Goal: Complete application form

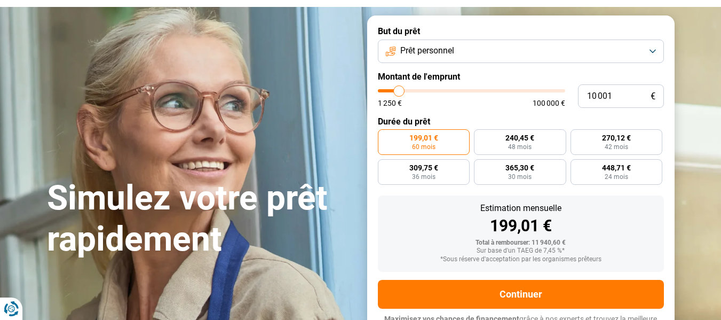
scroll to position [65, 0]
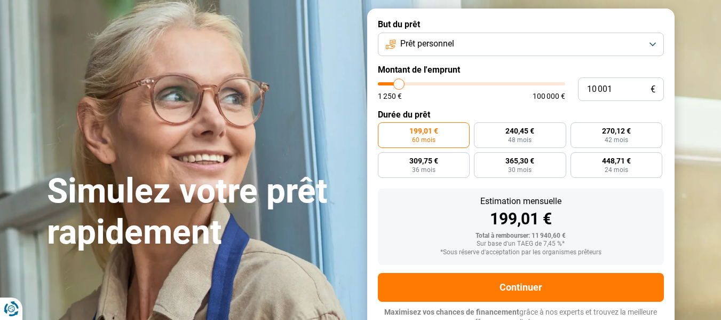
type input "8 750"
type input "8750"
type input "9 000"
type input "9000"
type input "9 500"
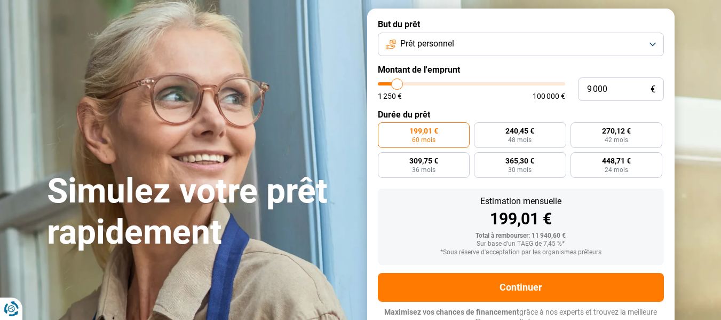
type input "9500"
type input "9 750"
type input "9750"
type input "10 000"
type input "10000"
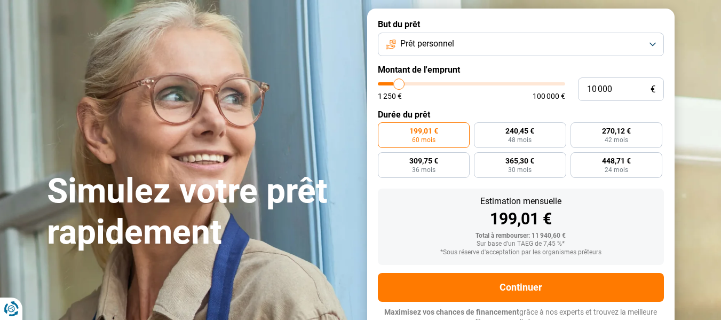
type input "10 250"
type input "10250"
type input "10 500"
type input "10500"
type input "11 000"
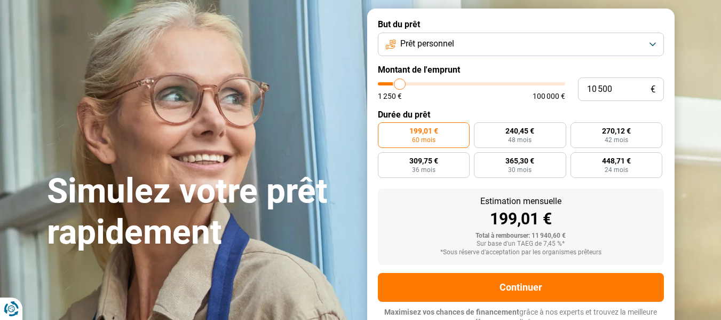
type input "11000"
type input "11 250"
type input "11250"
type input "11 500"
type input "11500"
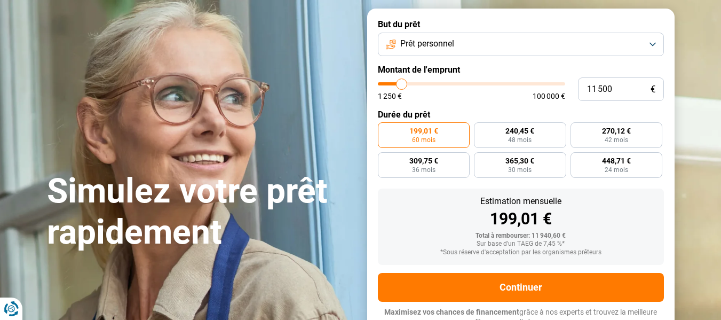
type input "11 750"
type input "11750"
type input "12 000"
type input "12000"
type input "12 500"
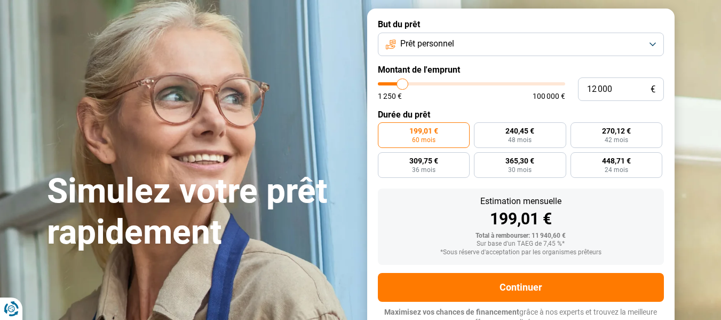
type input "12500"
type input "12 750"
type input "12750"
type input "13 000"
type input "13000"
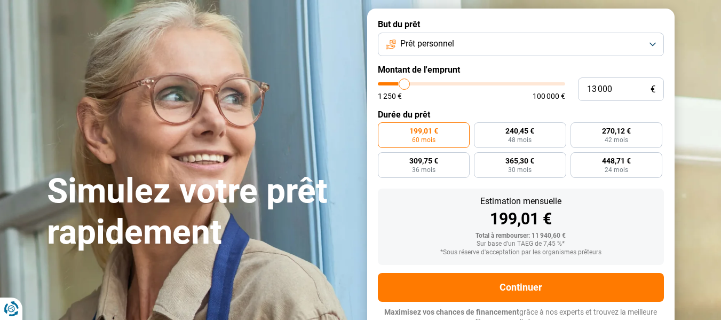
type input "13 500"
type input "13500"
type input "14 000"
type input "14000"
type input "14 250"
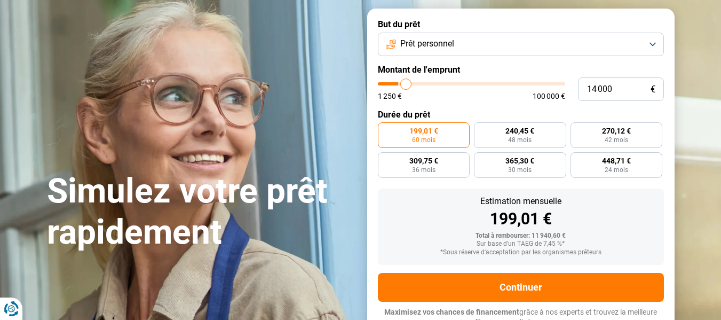
type input "14250"
type input "14 500"
type input "14500"
type input "14 750"
type input "14750"
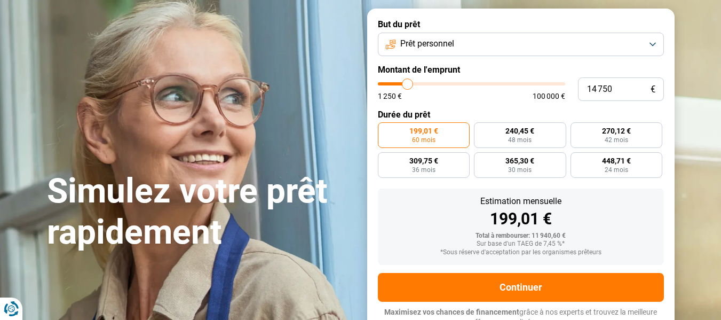
type input "15 000"
type input "15000"
type input "15 500"
type input "15500"
type input "15 750"
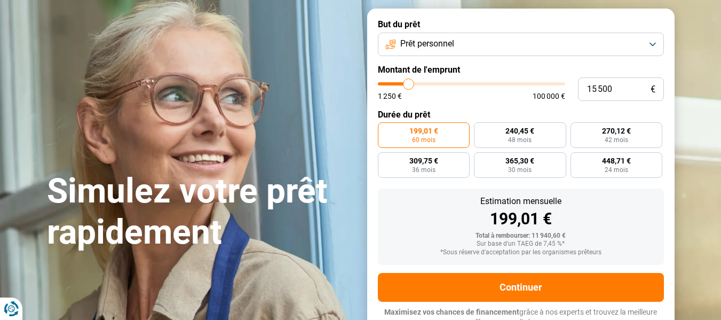
type input "15750"
type input "16 250"
type input "16250"
type input "16 500"
type input "16500"
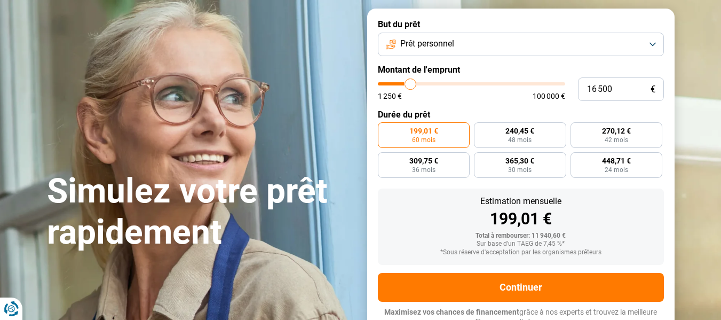
type input "17 000"
type input "17000"
type input "17 250"
type input "17250"
type input "17 500"
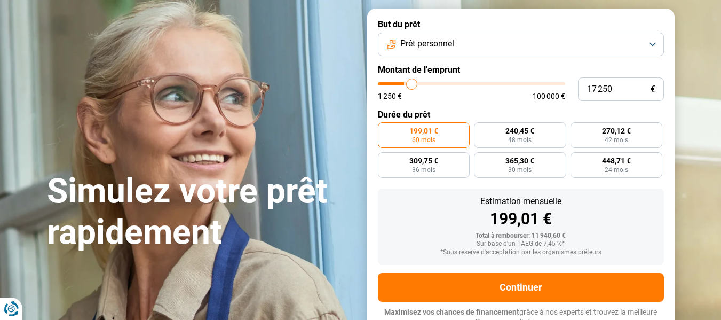
type input "17500"
type input "17 750"
type input "17750"
type input "18 000"
type input "18000"
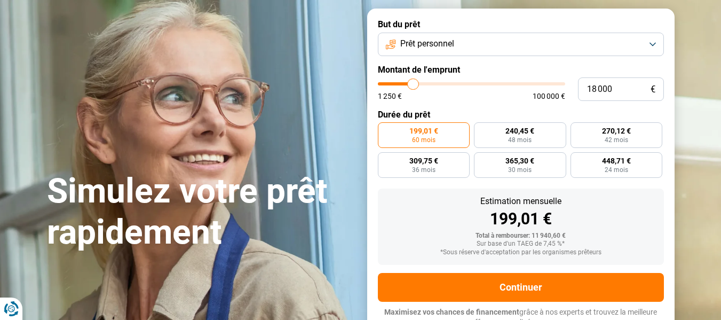
type input "18 500"
type input "18500"
type input "18 750"
type input "18750"
type input "19 000"
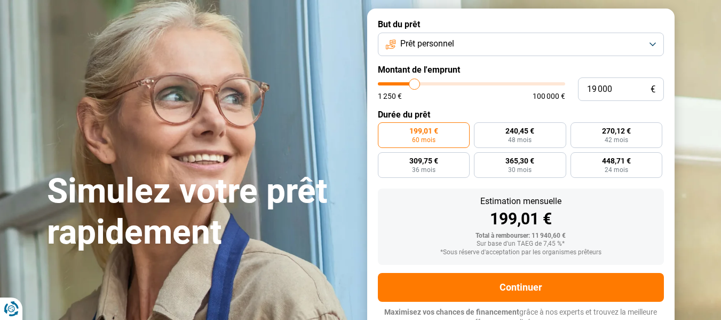
type input "19000"
type input "19 250"
type input "19250"
type input "19 750"
type input "19750"
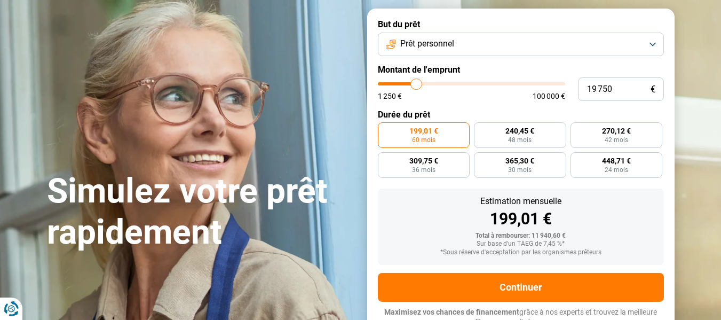
type input "20 000"
type input "20000"
type input "20 250"
type input "20250"
type input "20 500"
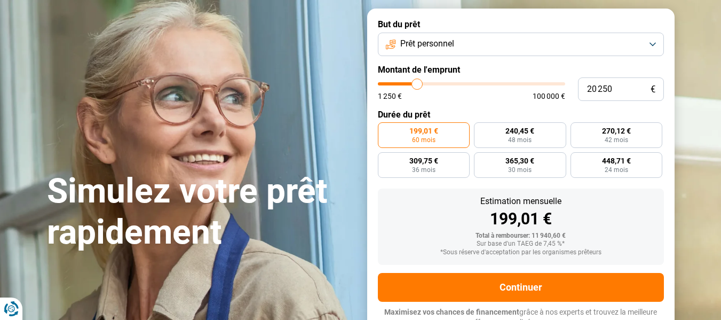
type input "20500"
type input "21 250"
type input "21250"
type input "21 500"
type input "21500"
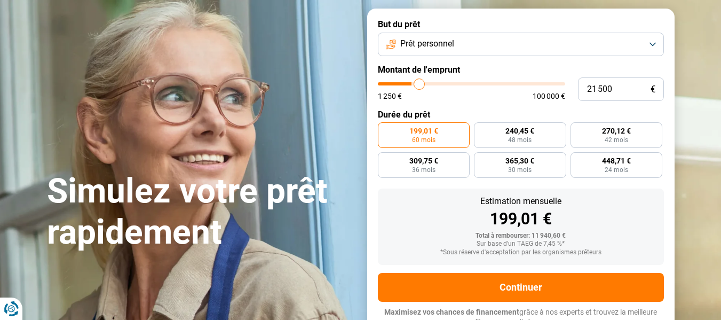
type input "21 750"
type input "21750"
type input "22 000"
type input "22000"
type input "22 250"
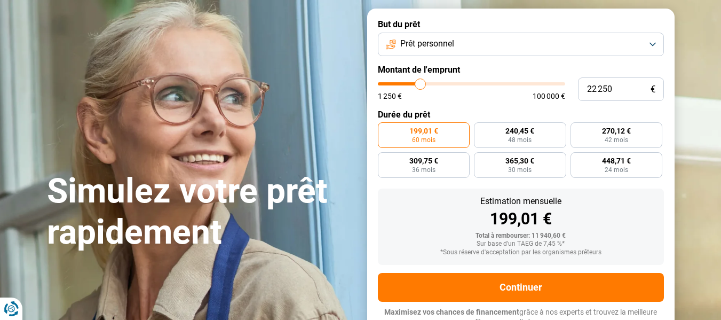
type input "22250"
type input "22 750"
type input "22750"
type input "23 000"
type input "23000"
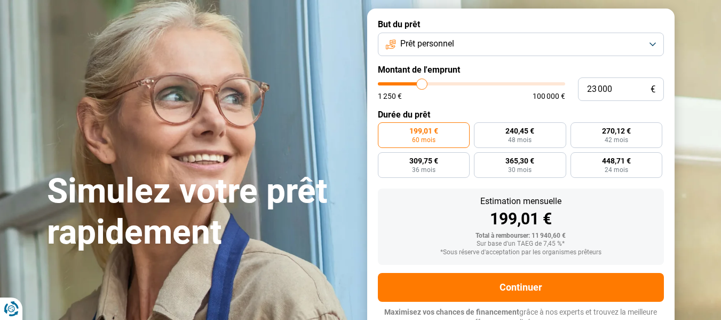
type input "23 250"
type input "23250"
type input "23 500"
type input "23500"
type input "23 750"
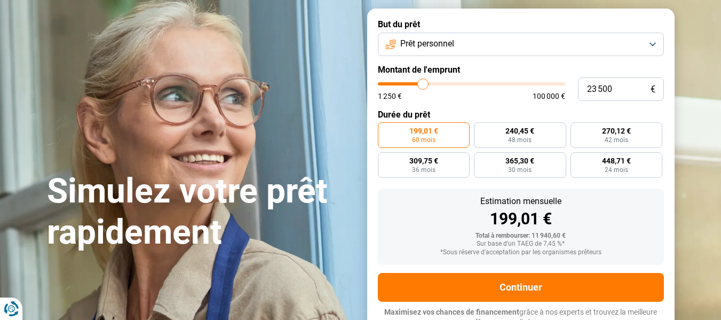
type input "23750"
type input "24 250"
type input "24250"
type input "24 500"
type input "24500"
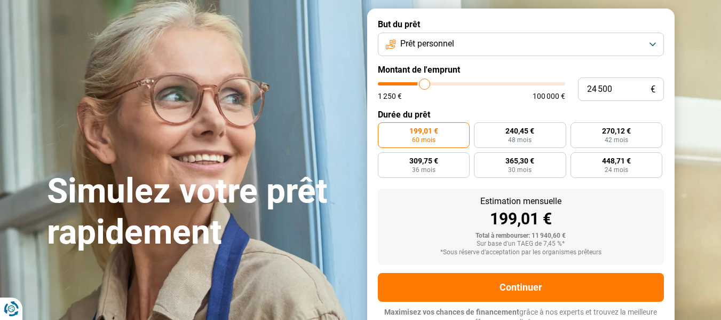
type input "24 750"
type input "24750"
type input "25 000"
type input "25000"
type input "25 250"
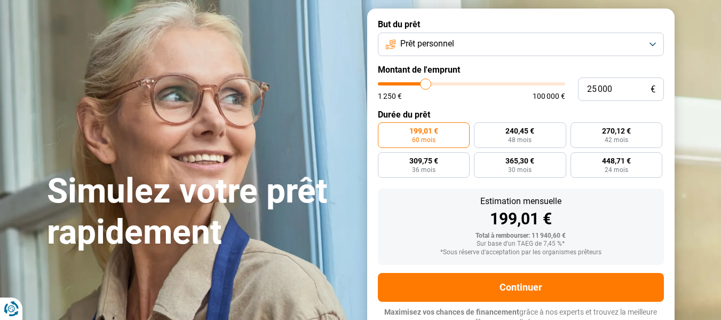
type input "25250"
type input "25 750"
drag, startPoint x: 396, startPoint y: 84, endPoint x: 427, endPoint y: 83, distance: 30.4
type input "25750"
click at [427, 83] on input "range" at bounding box center [471, 83] width 187 height 3
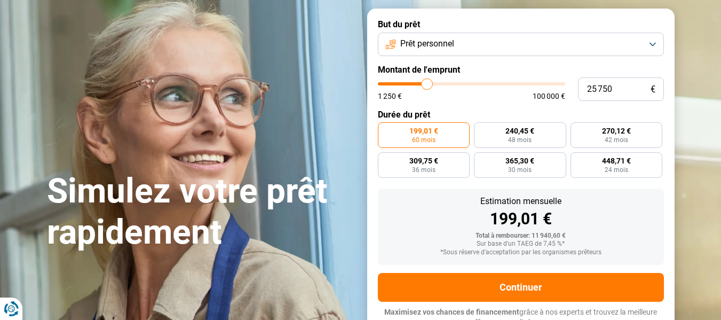
radio input "false"
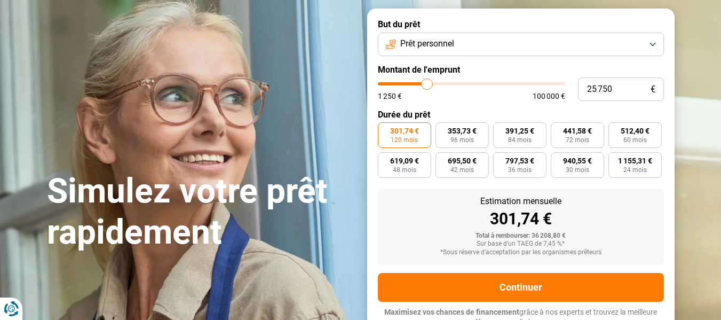
scroll to position [72, 0]
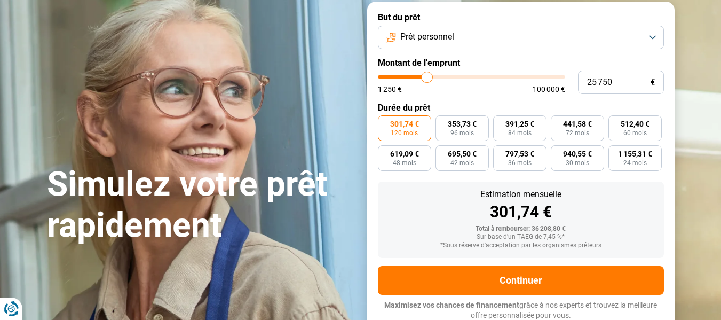
type input "26 000"
type input "26000"
type input "26 250"
type input "26250"
type input "26 500"
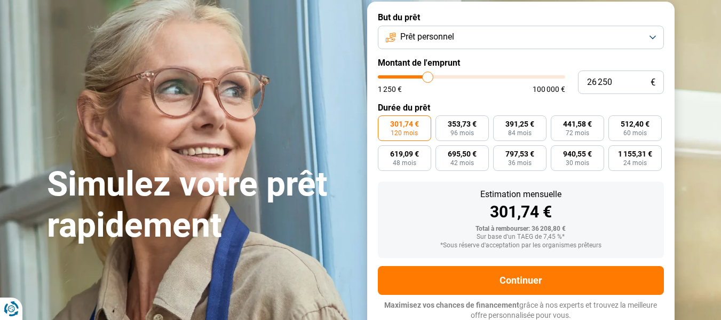
type input "26500"
type input "26 750"
type input "26750"
type input "27 250"
type input "27250"
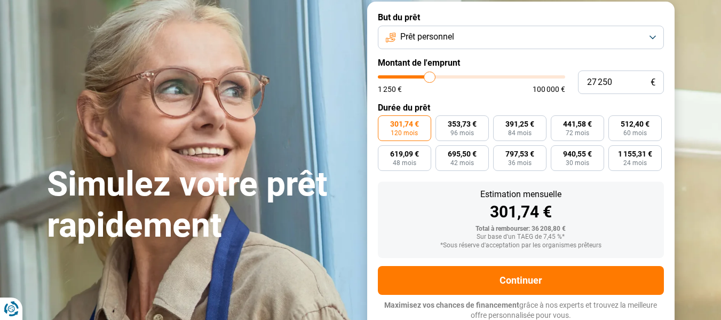
type input "27 500"
type input "27500"
type input "27 750"
type input "27750"
type input "28 000"
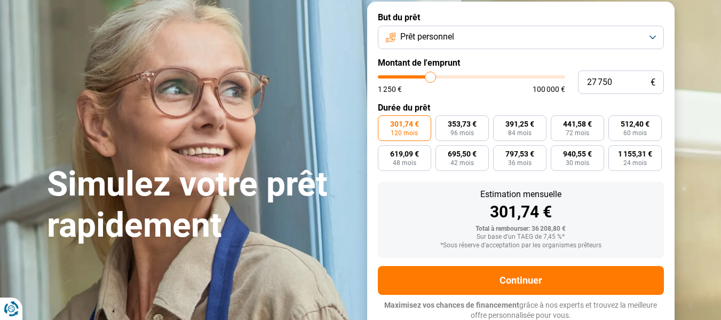
type input "28000"
type input "28 250"
type input "28250"
type input "28 750"
type input "28750"
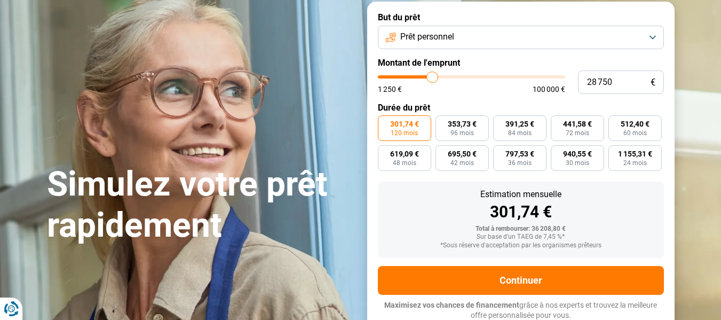
type input "29 000"
type input "29000"
type input "29 500"
type input "29500"
type input "29 750"
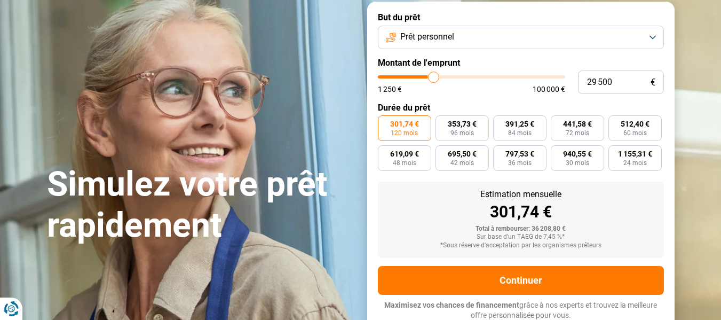
type input "29750"
type input "30 250"
type input "30250"
type input "30 500"
type input "30500"
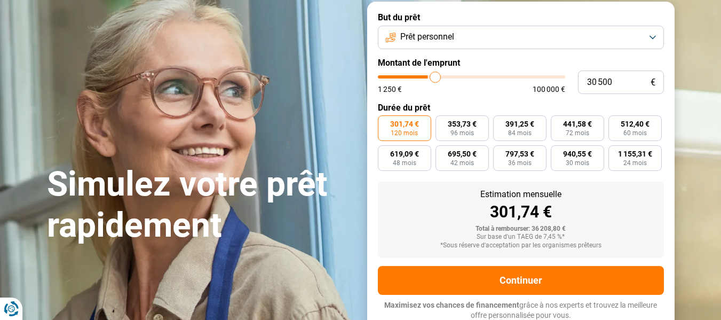
type input "30 750"
type input "30750"
type input "31 000"
type input "31000"
type input "31 250"
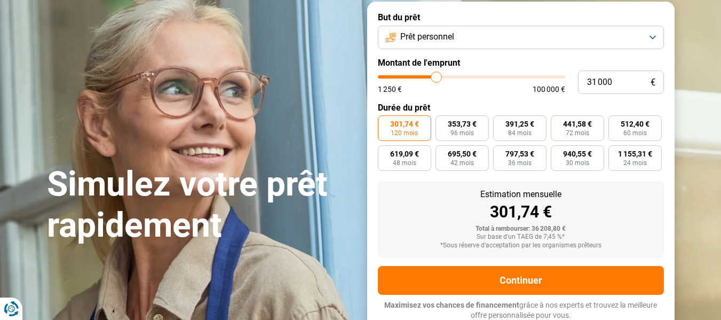
type input "31250"
type input "31 750"
type input "31750"
type input "32 000"
type input "32000"
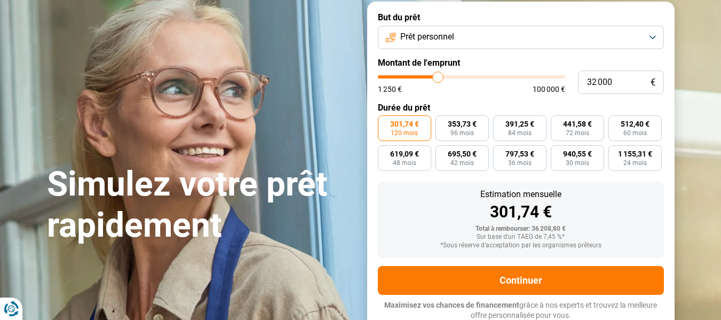
type input "32 250"
type input "32250"
type input "32 500"
type input "32500"
type input "32 750"
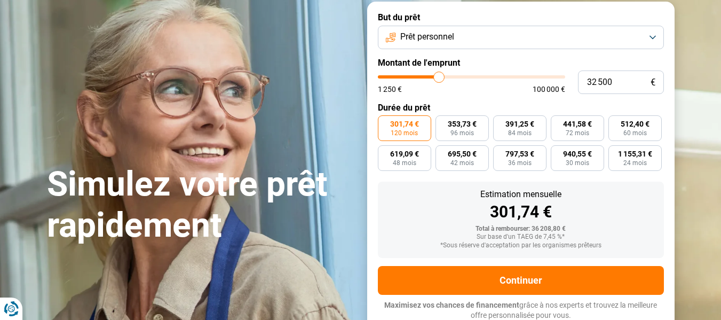
type input "32750"
type input "33 250"
type input "33250"
type input "33 500"
type input "33500"
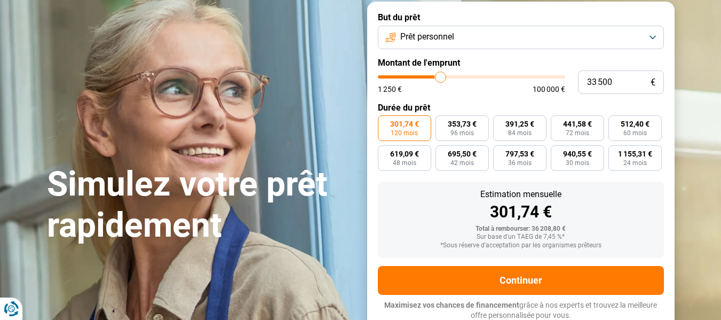
type input "33 750"
type input "33750"
type input "34 000"
type input "34000"
type input "34 250"
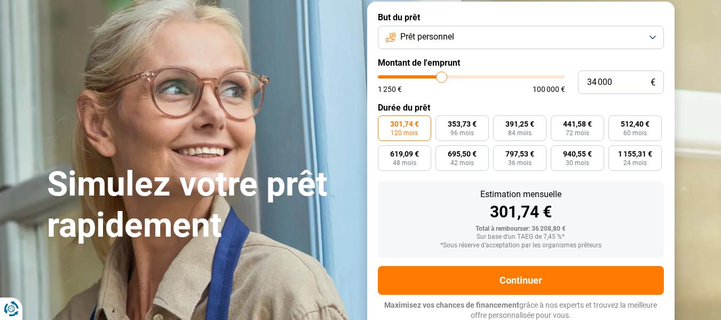
type input "34250"
type input "34 750"
type input "34750"
type input "35 000"
type input "35000"
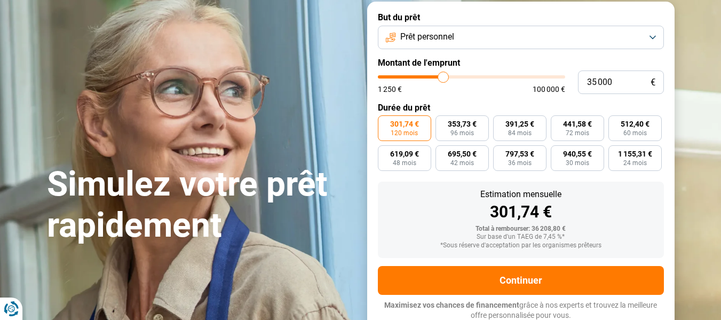
type input "35 250"
type input "35250"
type input "36 250"
type input "36250"
type input "36 750"
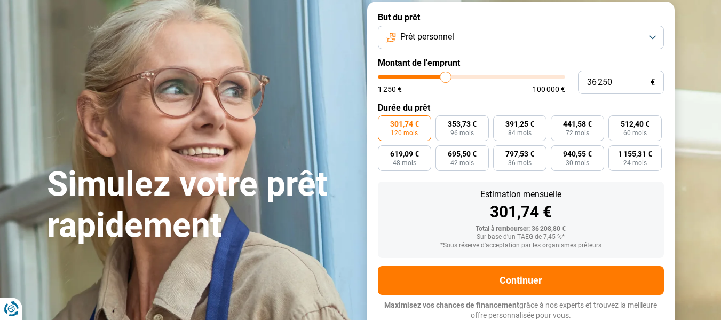
type input "36750"
type input "37 750"
type input "37750"
type input "38 000"
type input "38000"
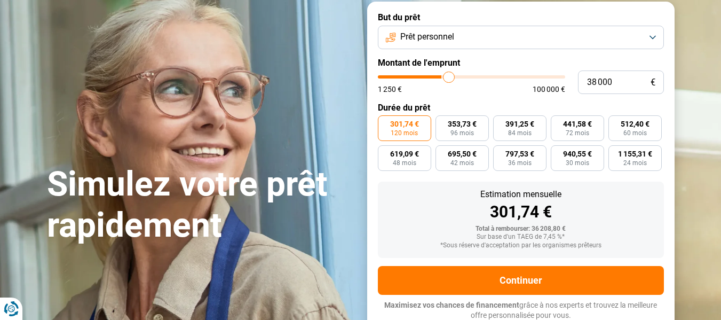
type input "38 250"
type input "38250"
type input "38 500"
type input "38500"
type input "38 750"
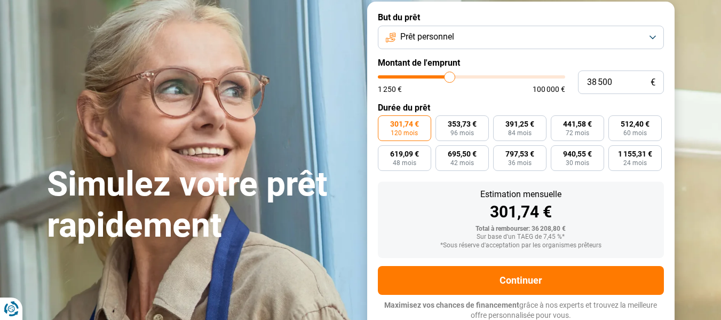
type input "38750"
type input "38 500"
type input "38500"
type input "38 250"
type input "38250"
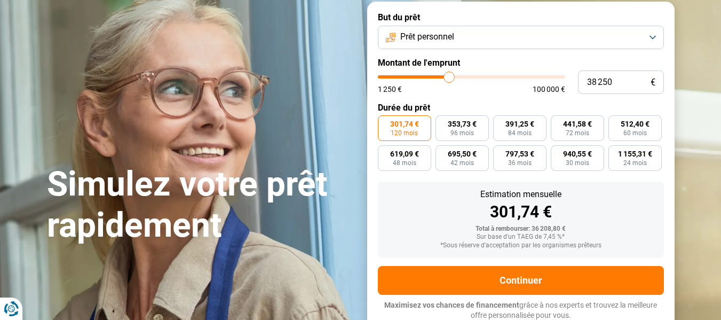
type input "38 000"
type input "38000"
type input "37 750"
type input "37750"
type input "37 000"
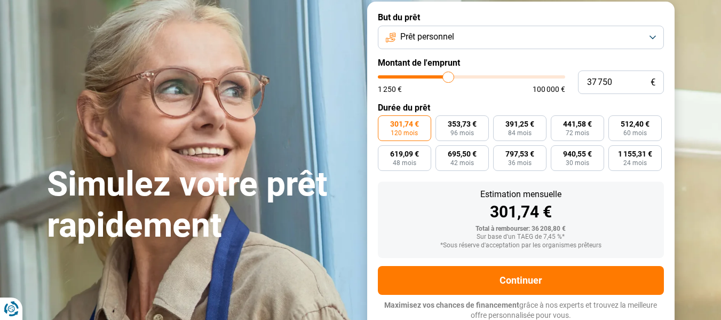
type input "37000"
type input "36 500"
type input "36500"
type input "35 750"
type input "35750"
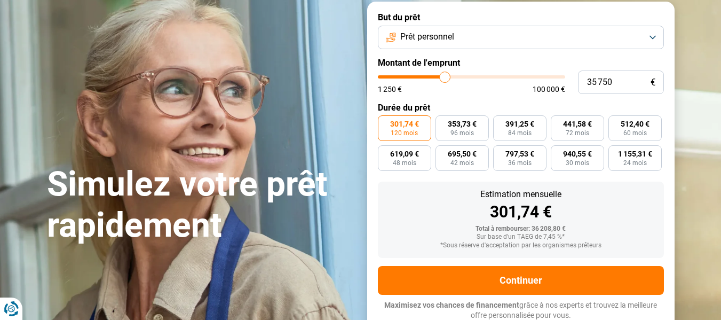
type input "35 000"
drag, startPoint x: 427, startPoint y: 77, endPoint x: 391, endPoint y: 90, distance: 38.5
click at [391, 78] on input "range" at bounding box center [471, 76] width 187 height 3
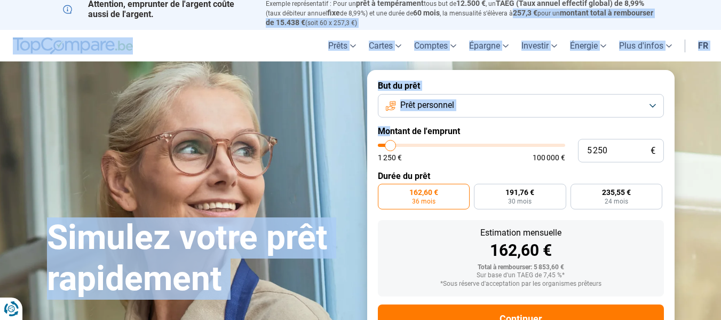
scroll to position [0, 0]
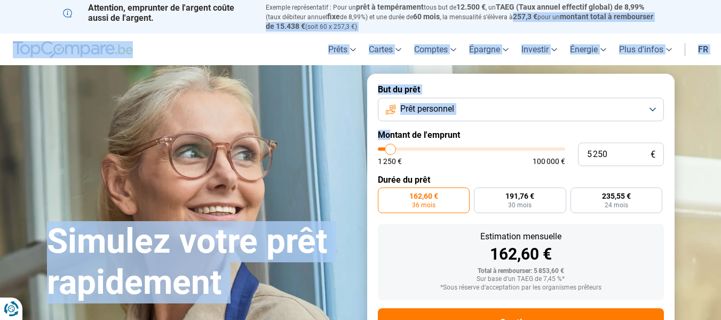
drag, startPoint x: 391, startPoint y: 90, endPoint x: 728, endPoint y: 54, distance: 339.6
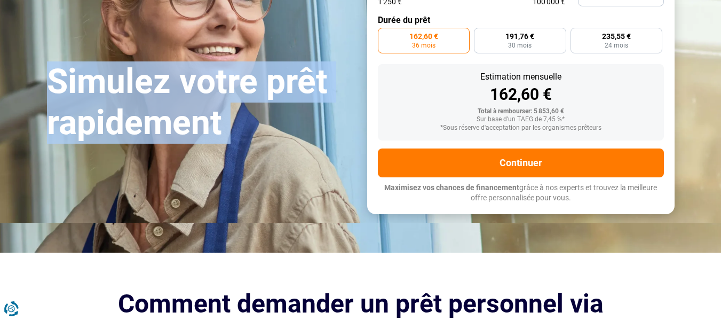
scroll to position [167, 0]
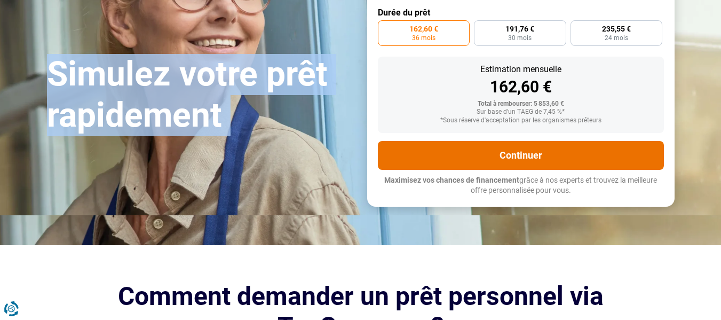
click at [554, 158] on button "Continuer" at bounding box center [521, 155] width 286 height 29
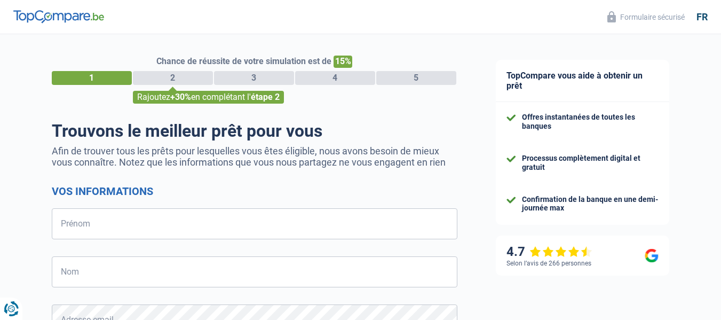
select select "32"
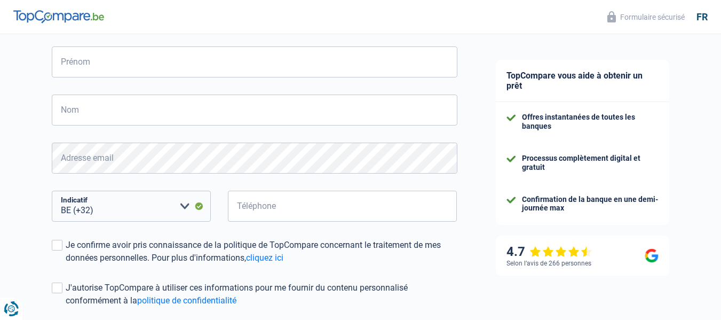
scroll to position [170, 0]
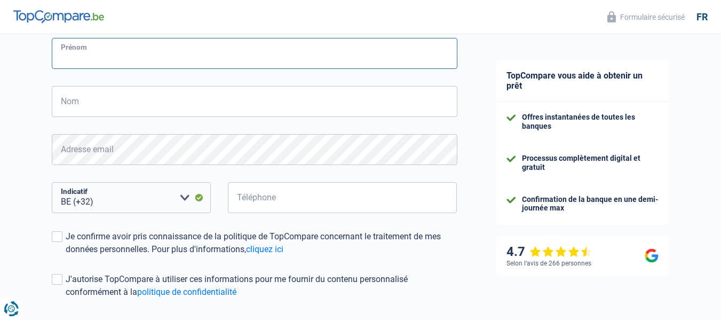
click at [55, 57] on input "Prénom" at bounding box center [254, 53] width 405 height 31
type input "[PERSON_NAME]"
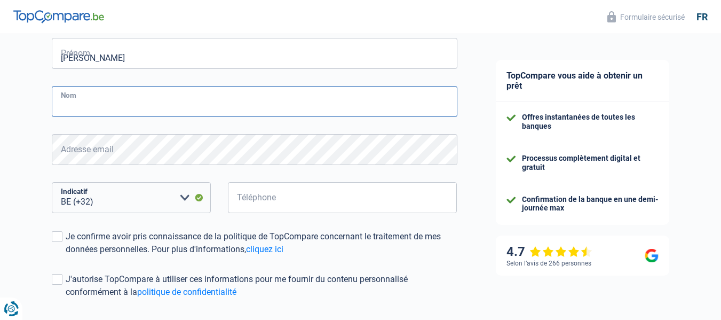
type input "lejoly"
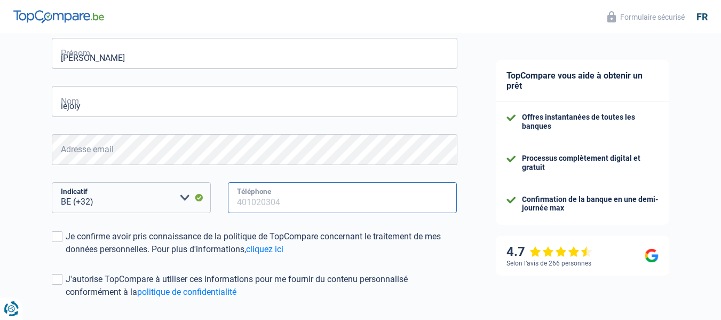
type input "485952850"
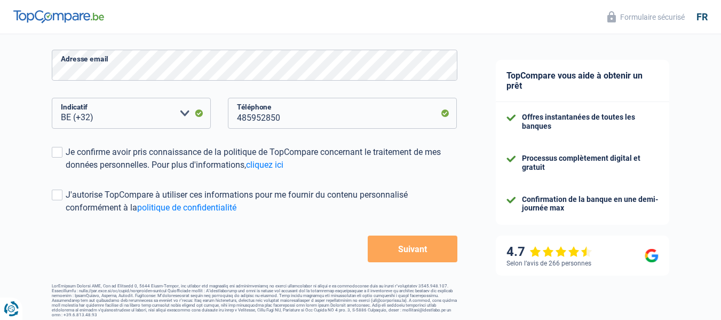
scroll to position [260, 0]
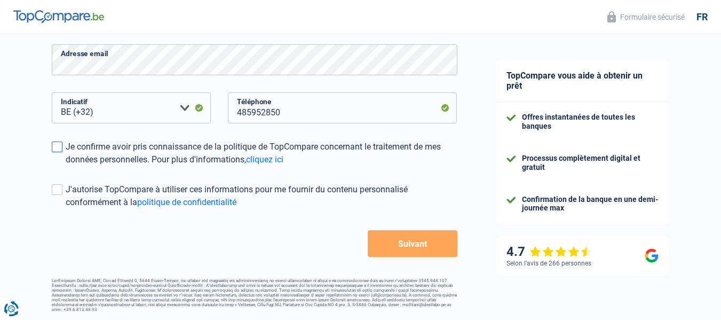
click at [59, 151] on span at bounding box center [57, 146] width 11 height 11
click at [66, 166] on input "Je confirme avoir pris connaissance de la politique de TopCompare concernant le…" at bounding box center [66, 166] width 0 height 0
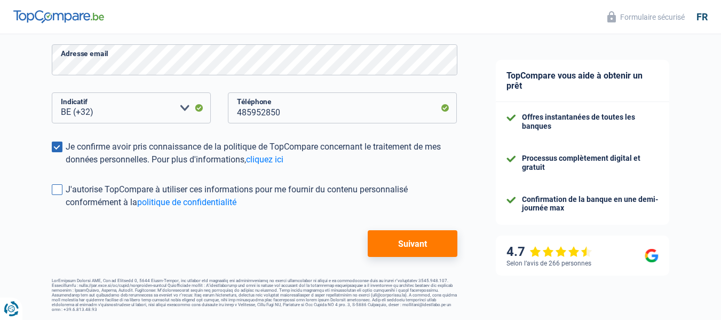
click at [58, 189] on span at bounding box center [57, 189] width 11 height 11
click at [66, 209] on input "J'autorise TopCompare à utiliser ces informations pour me fournir du contenu pe…" at bounding box center [66, 209] width 0 height 0
click at [417, 245] on button "Suivant" at bounding box center [412, 243] width 89 height 27
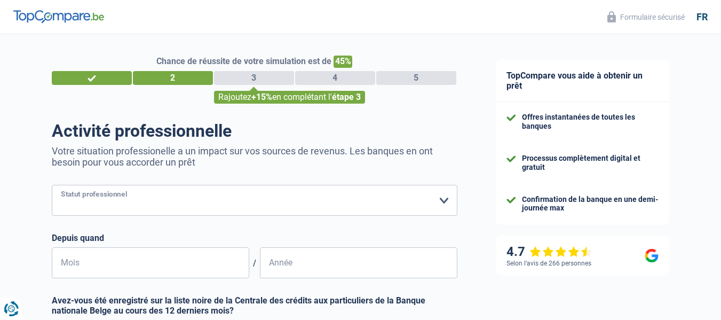
click at [442, 201] on select "Ouvrier Employé privé Employé public Invalide Indépendant Pensionné Chômeur Mut…" at bounding box center [254, 200] width 405 height 31
select select "retired"
click at [52, 186] on select "Ouvrier Employé privé Employé public Invalide Indépendant Pensionné Chômeur Mut…" at bounding box center [254, 200] width 405 height 31
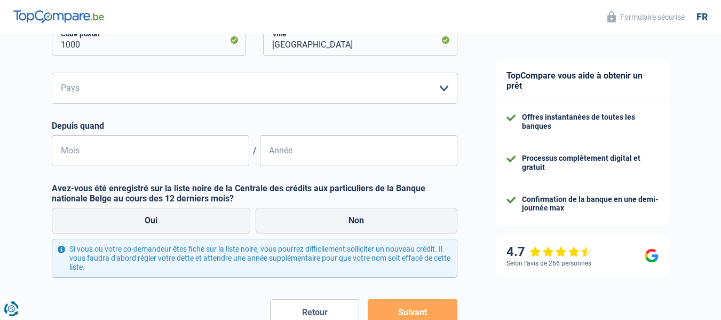
scroll to position [318, 0]
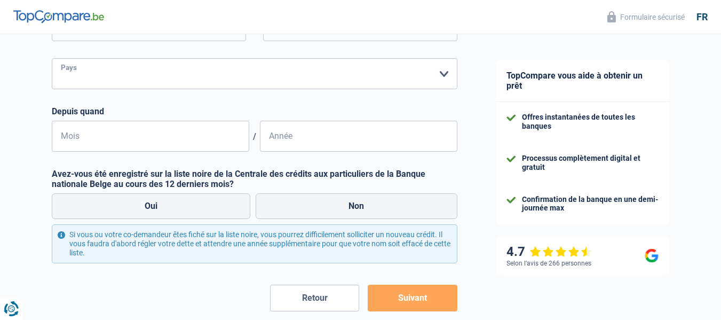
click at [442, 76] on select "Belgique Luxembourg Veuillez sélectionner une option" at bounding box center [254, 73] width 405 height 31
select select "BE"
click at [52, 59] on select "Belgique Luxembourg Veuillez sélectionner une option" at bounding box center [254, 73] width 405 height 31
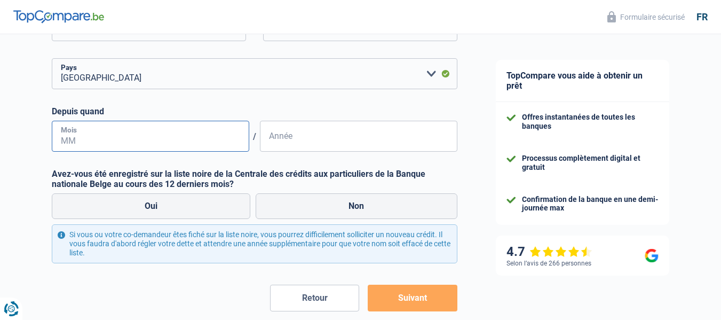
click at [58, 132] on input "Mois" at bounding box center [150, 136] width 197 height 31
type input "05"
click at [264, 138] on input "Année" at bounding box center [358, 136] width 197 height 31
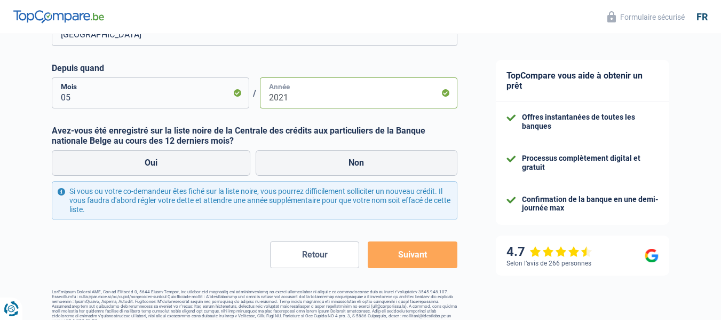
scroll to position [373, 0]
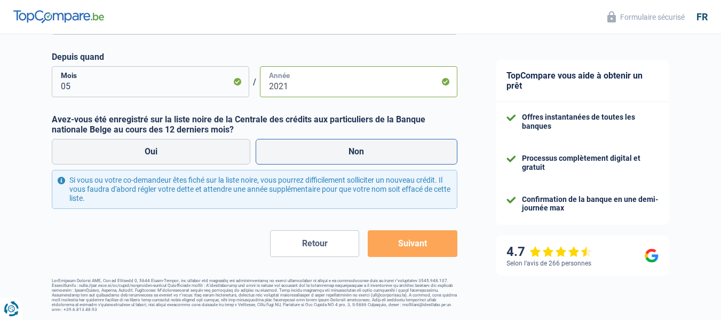
type input "2021"
click at [362, 148] on label "Non" at bounding box center [357, 152] width 202 height 26
click at [362, 148] on input "Non" at bounding box center [357, 152] width 202 height 26
radio input "true"
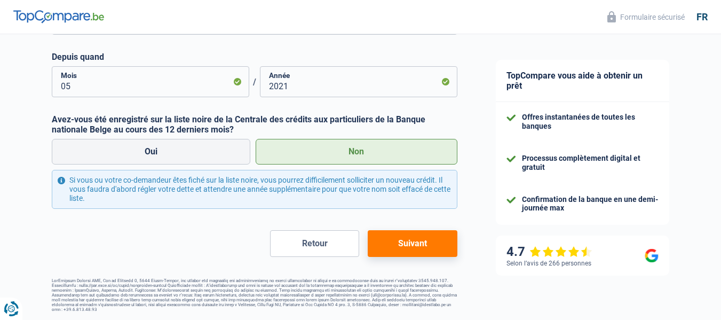
click at [390, 246] on button "Suivant" at bounding box center [412, 243] width 89 height 27
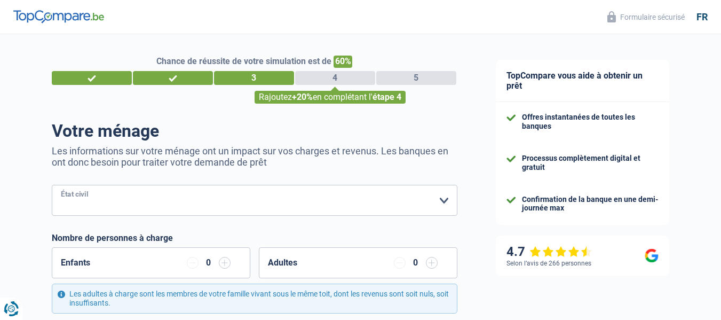
click at [442, 204] on select "Célibataire Marié(e) Cohabitant(e) légal(e) Divorcé(e) Veuf(ve) Séparé (de fait…" at bounding box center [254, 200] width 405 height 31
select select "married"
click at [52, 186] on select "Célibataire Marié(e) Cohabitant(e) légal(e) Divorcé(e) Veuf(ve) Séparé (de fait…" at bounding box center [254, 200] width 405 height 31
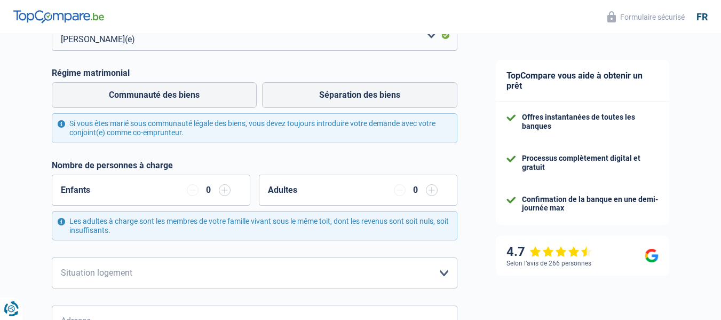
scroll to position [180, 0]
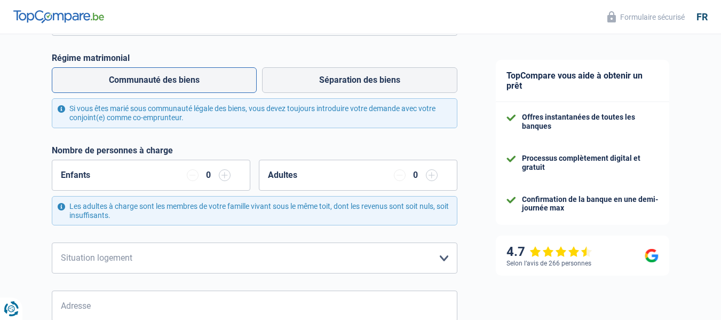
click at [218, 82] on label "Communauté des biens" at bounding box center [154, 80] width 205 height 26
click at [218, 82] on input "Communauté des biens" at bounding box center [154, 80] width 205 height 26
radio input "true"
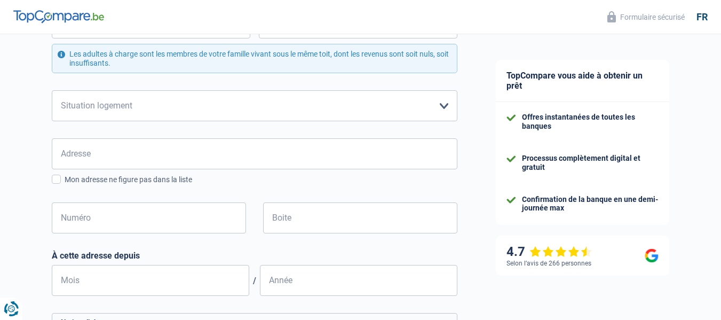
scroll to position [333, 0]
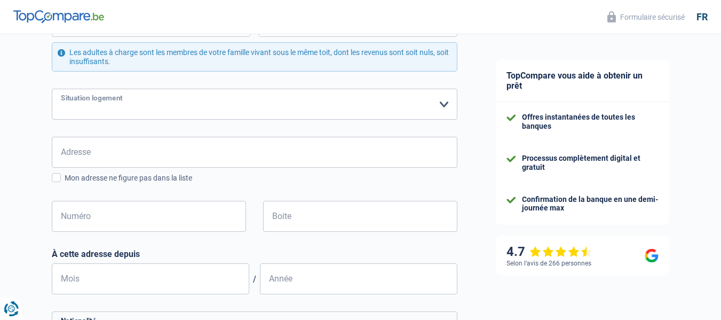
click at [442, 101] on select "Locataire Propriétaire avec prêt hypothécaire Propriétaire sans prêt hypothécai…" at bounding box center [254, 104] width 405 height 31
select select "rents"
click at [52, 90] on select "Locataire Propriétaire avec prêt hypothécaire Propriétaire sans prêt hypothécai…" at bounding box center [254, 104] width 405 height 31
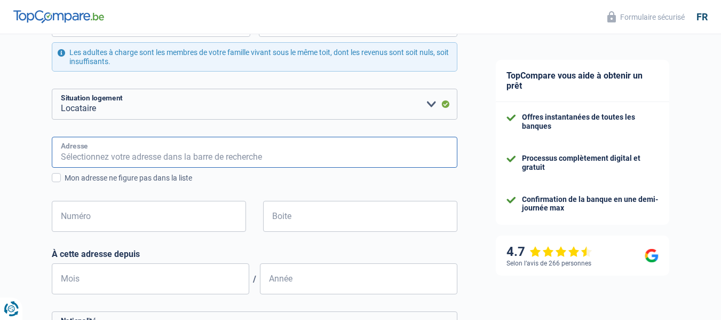
click at [59, 147] on input "Adresse" at bounding box center [254, 152] width 405 height 31
type input "rue pont de la dyle n 4"
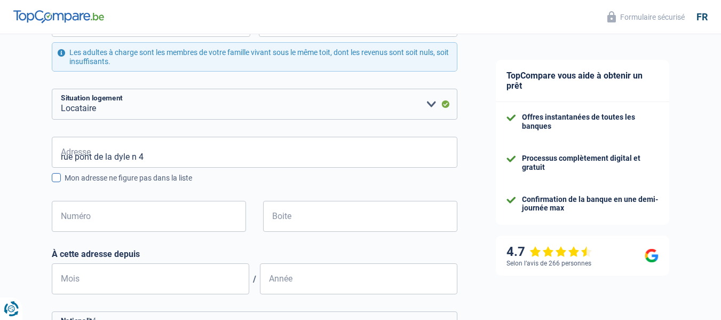
type input "Belgique"
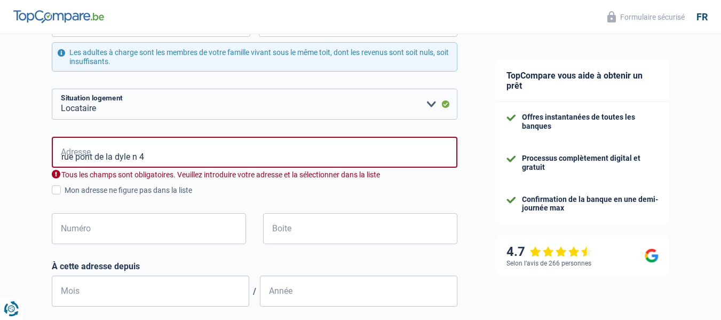
type input "Belgique"
click at [145, 158] on input "rue pont de la dyle n 4" at bounding box center [254, 152] width 405 height 31
type input "r"
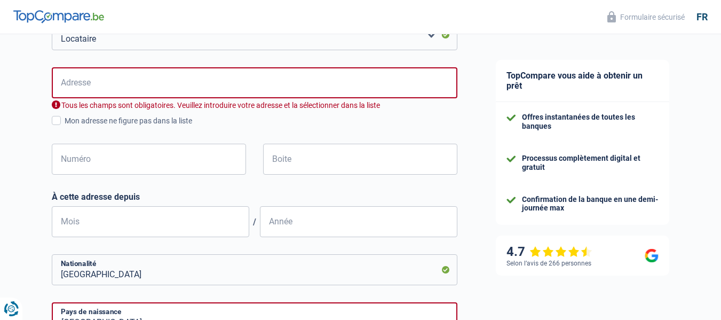
scroll to position [405, 0]
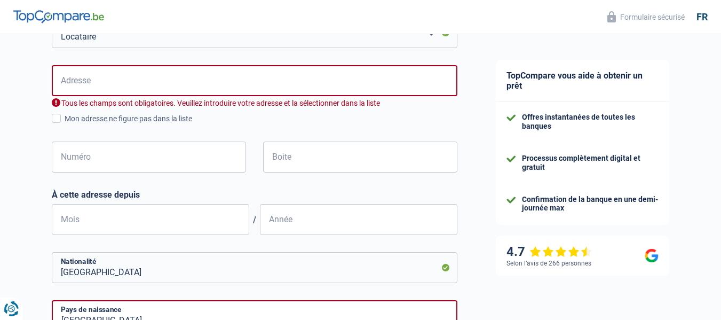
click at [60, 81] on input "Adresse" at bounding box center [254, 80] width 405 height 31
click at [157, 85] on input "Rue Du Pont De La Dyle 4" at bounding box center [254, 80] width 405 height 31
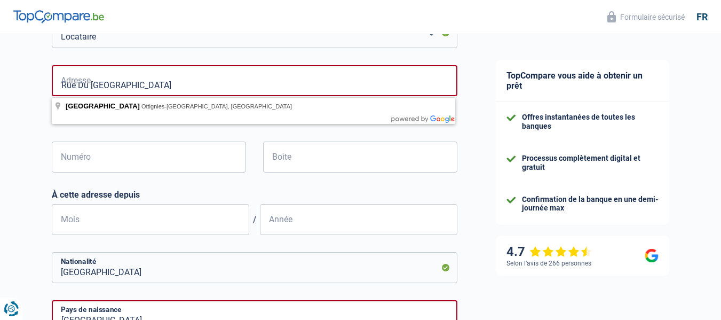
type input "Rue Du Pont De La Dyle"
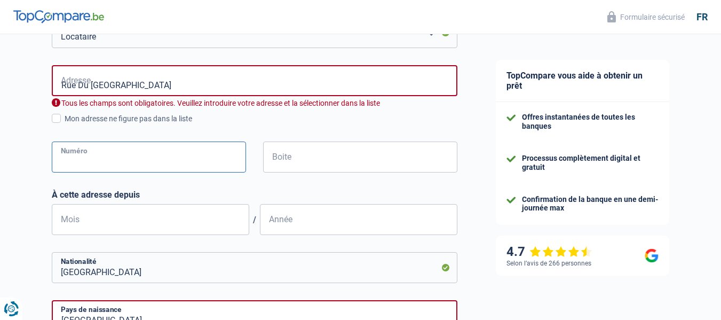
click at [60, 152] on input "Numéro" at bounding box center [149, 156] width 194 height 31
click at [56, 120] on span at bounding box center [56, 118] width 9 height 9
click at [65, 124] on input "Mon adresse ne figure pas dans la liste" at bounding box center [65, 124] width 0 height 0
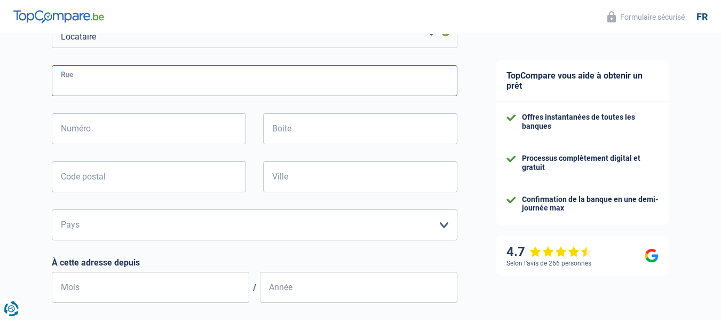
click at [54, 80] on input "Rue" at bounding box center [254, 80] width 405 height 31
type input "Rue Du Pont De La Dyle"
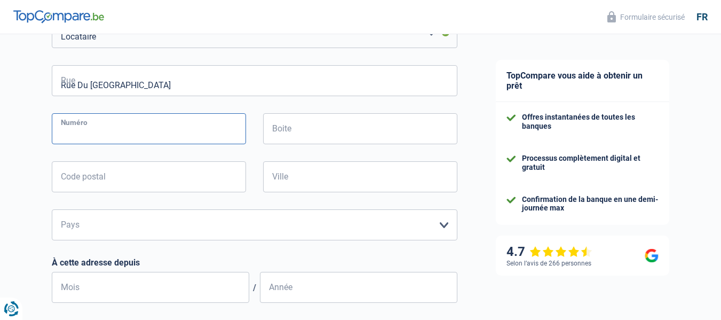
type input "4"
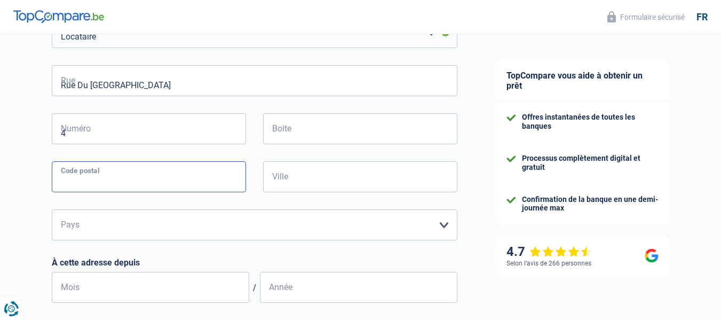
type input "1340"
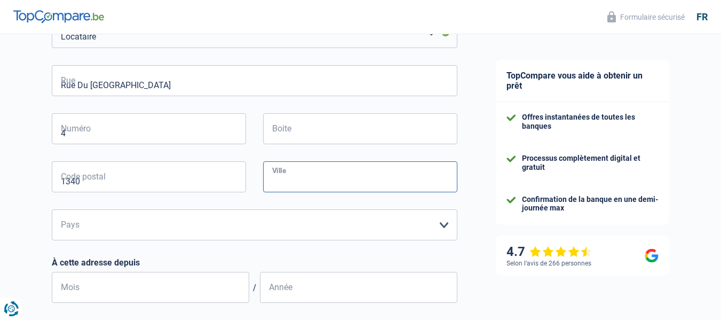
type input "Ottignies-Louvain-La-Neuve"
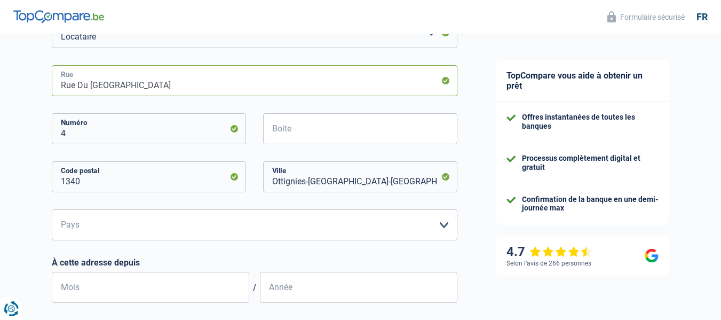
type input "Rue Du Pont De La Dyle 4"
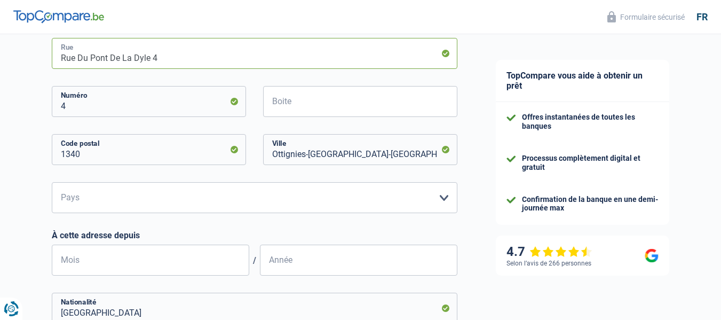
scroll to position [444, 0]
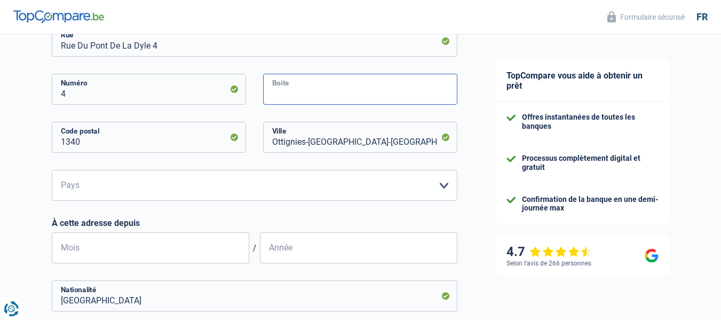
click at [278, 89] on input "Boite" at bounding box center [360, 89] width 194 height 31
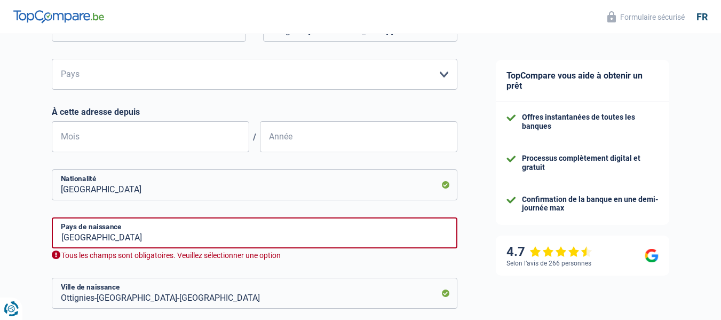
scroll to position [559, 0]
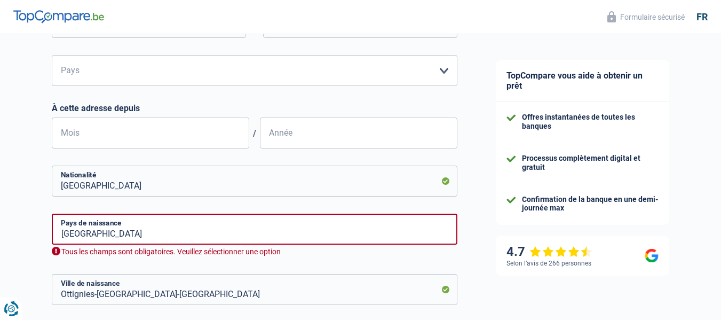
type input "102"
click at [444, 71] on select "Belgique Luxembourg Veuillez sélectionner une option" at bounding box center [254, 70] width 405 height 31
select select "BE"
click at [52, 56] on select "Belgique Luxembourg Veuillez sélectionner une option" at bounding box center [254, 70] width 405 height 31
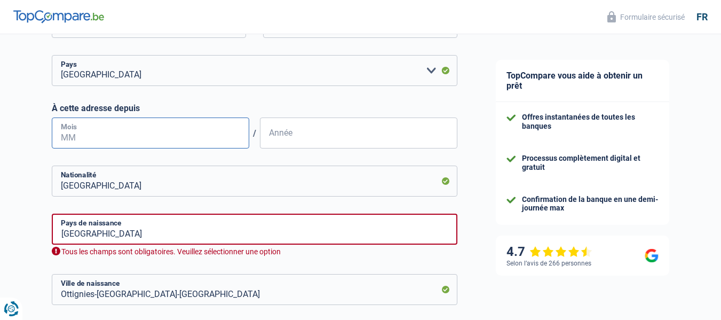
click at [58, 128] on input "Mois" at bounding box center [150, 132] width 197 height 31
type input "04"
click at [264, 136] on input "Année" at bounding box center [358, 132] width 197 height 31
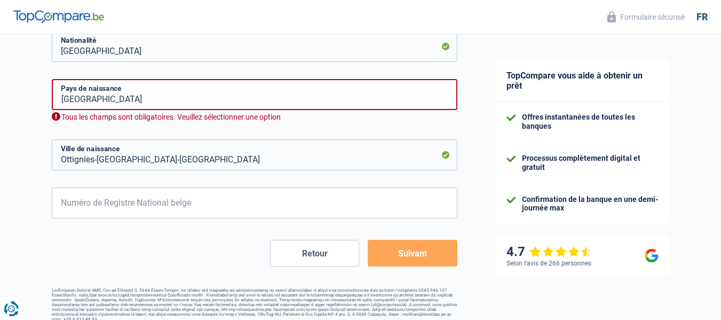
scroll to position [703, 0]
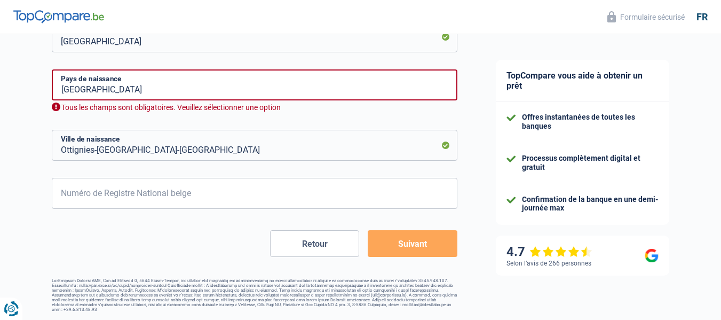
type input "2021"
click at [167, 148] on input "Ottignies-Louvain-La-Neuve" at bounding box center [254, 145] width 405 height 31
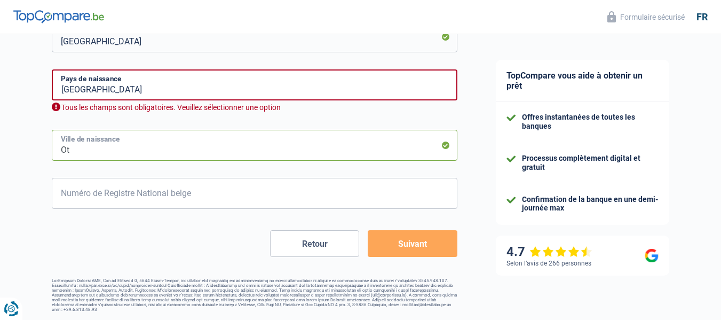
type input "O"
type input "ixelles"
click at [185, 84] on input "Belgique" at bounding box center [254, 84] width 405 height 31
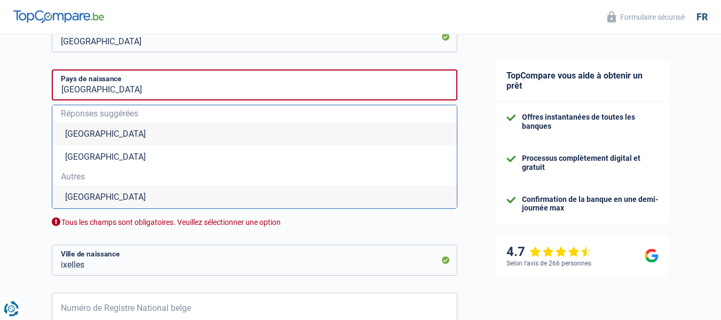
click at [92, 138] on li "Belgique" at bounding box center [254, 133] width 404 height 23
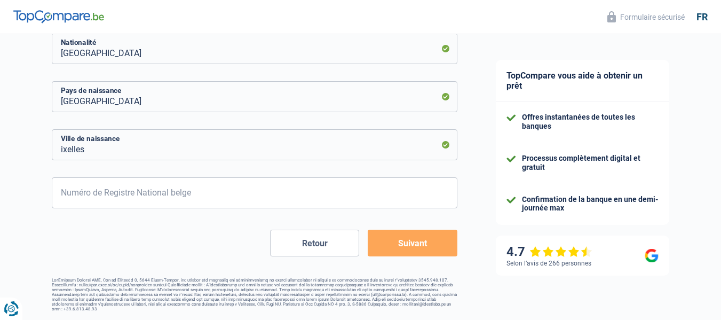
scroll to position [691, 0]
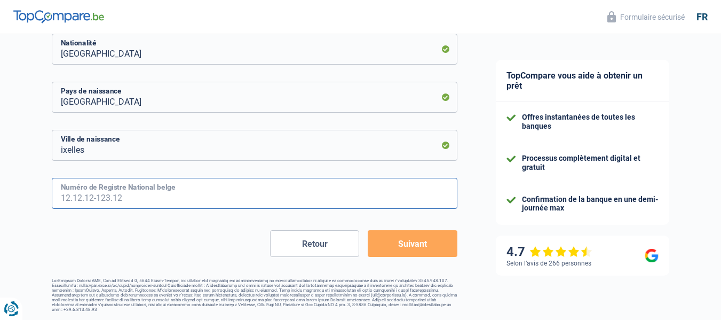
click at [57, 194] on input "Numéro de Registre National belge" at bounding box center [254, 193] width 405 height 31
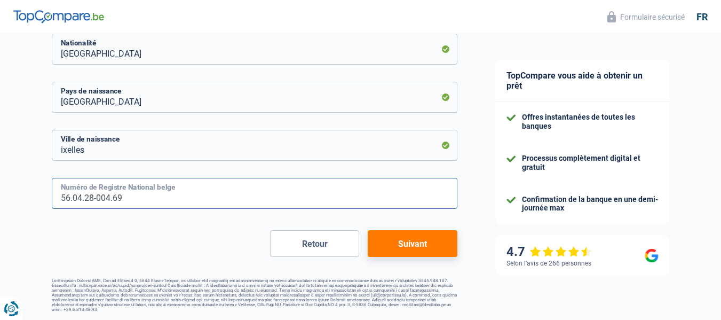
type input "56.04.28-004.69"
click at [409, 251] on button "Suivant" at bounding box center [412, 243] width 89 height 27
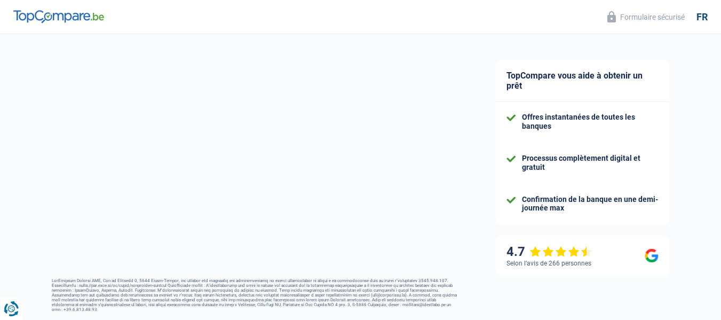
select select "pension"
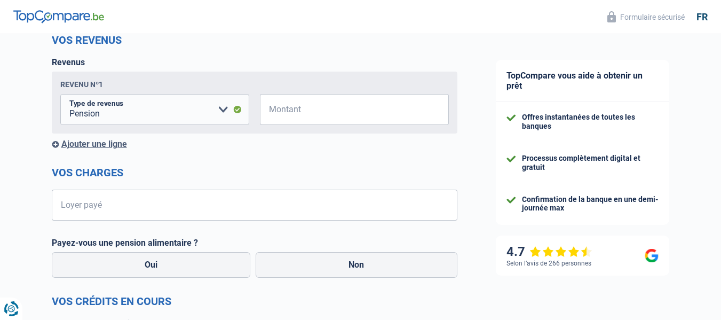
scroll to position [156, 0]
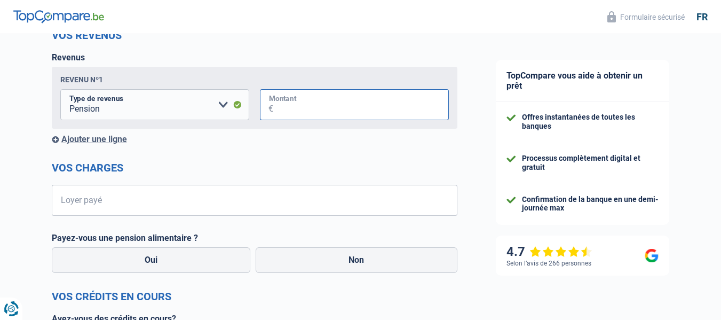
click at [278, 106] on input "Montant" at bounding box center [361, 104] width 176 height 31
type input "1.685"
click at [68, 200] on input "Loyer payé" at bounding box center [261, 200] width 392 height 31
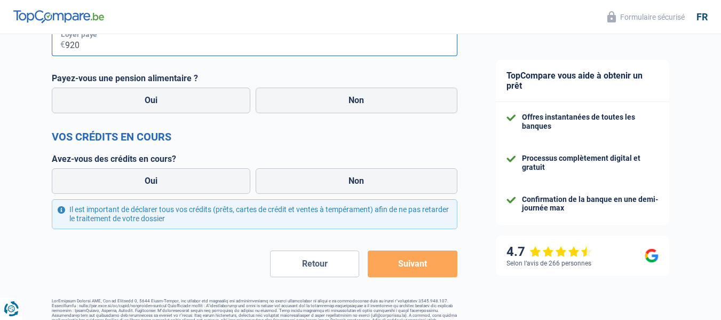
scroll to position [321, 0]
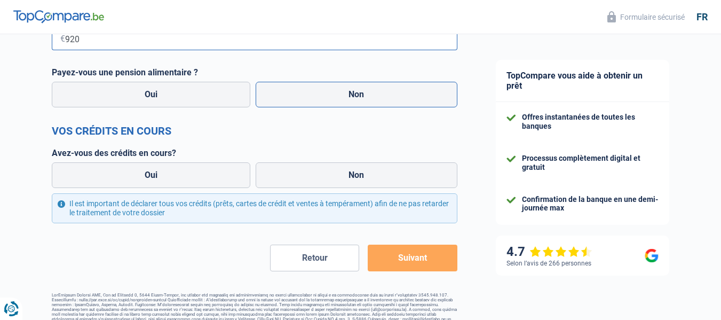
type input "920"
click at [379, 97] on label "Non" at bounding box center [357, 95] width 202 height 26
click at [379, 97] on input "Non" at bounding box center [357, 95] width 202 height 26
radio input "true"
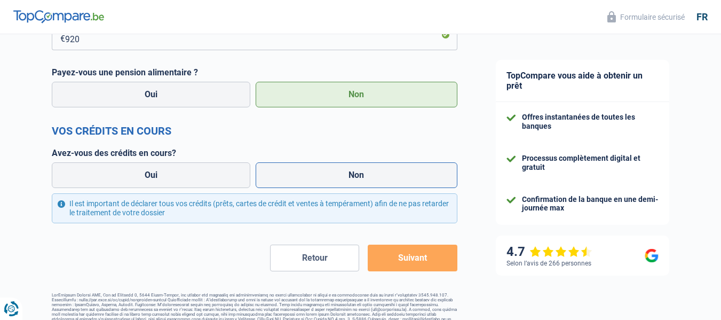
click at [407, 176] on label "Non" at bounding box center [357, 175] width 202 height 26
click at [407, 176] on input "Non" at bounding box center [357, 175] width 202 height 26
radio input "true"
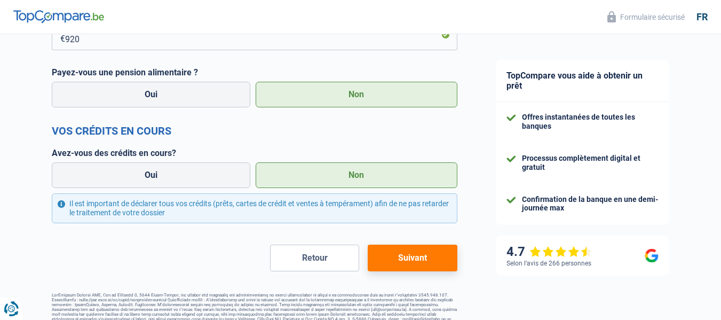
click at [416, 262] on button "Suivant" at bounding box center [412, 257] width 89 height 27
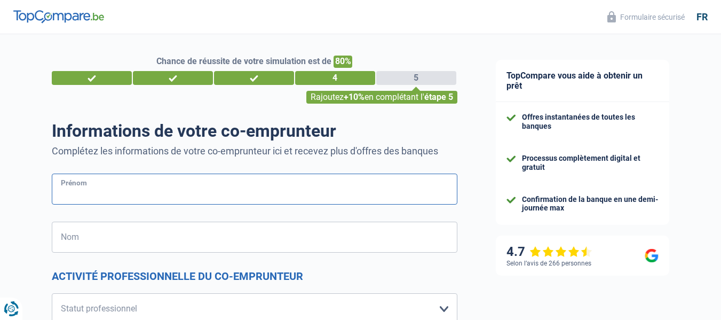
click at [63, 183] on input "Prénom" at bounding box center [254, 188] width 405 height 31
type input "gustave"
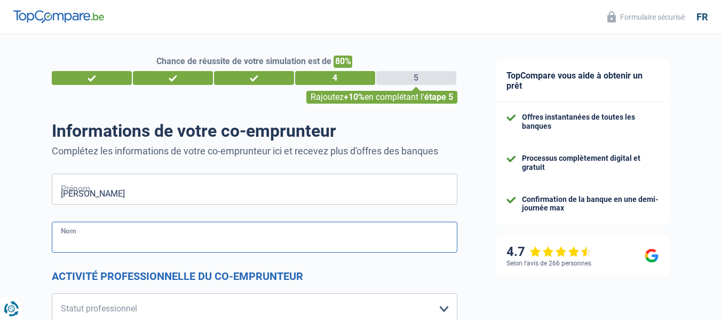
type input "de grave"
type input "Belgique"
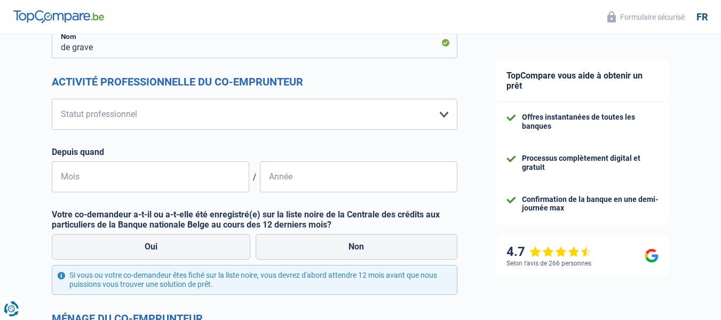
scroll to position [205, 0]
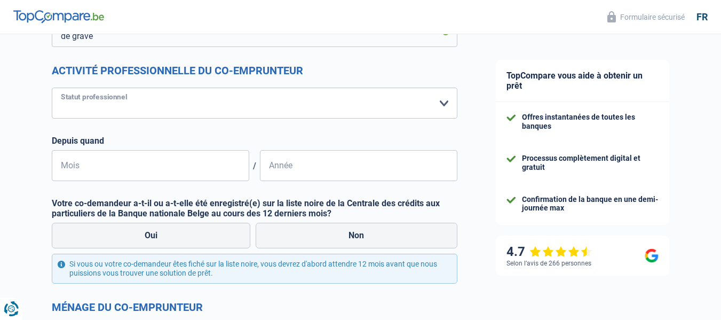
click at [441, 105] on select "Ouvrier Employé privé Employé public Invalide Indépendant Pensionné Chômeur Mut…" at bounding box center [254, 102] width 405 height 31
select select "retired"
click at [52, 88] on select "Ouvrier Employé privé Employé public Invalide Indépendant Pensionné Chômeur Mut…" at bounding box center [254, 102] width 405 height 31
select select "pension"
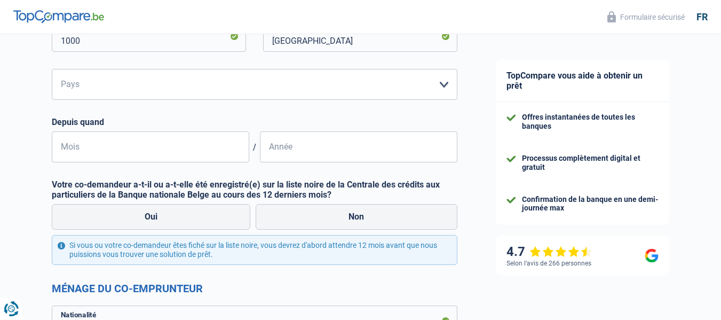
scroll to position [426, 0]
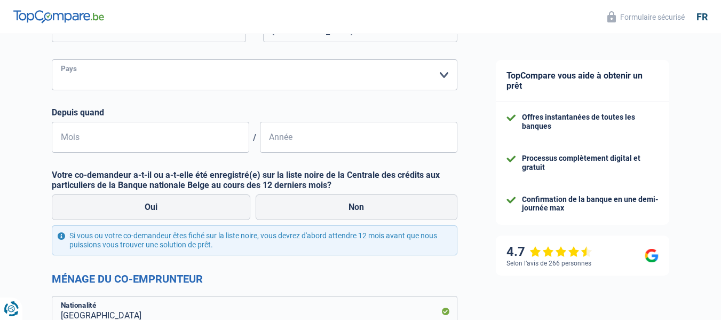
click at [444, 73] on select "Belgique Luxembourg Veuillez sélectionner une option" at bounding box center [254, 74] width 405 height 31
select select "BE"
click at [52, 60] on select "Belgique Luxembourg Veuillez sélectionner une option" at bounding box center [254, 74] width 405 height 31
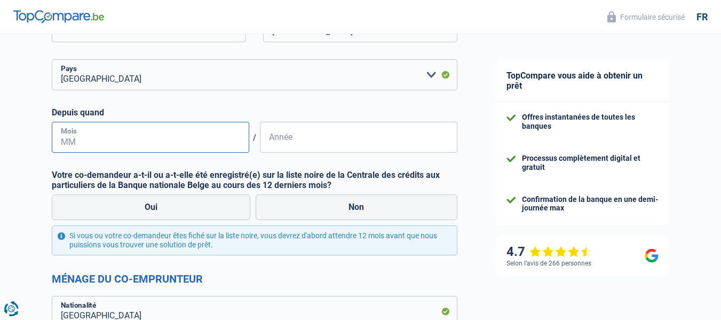
click at [55, 131] on input "Mois" at bounding box center [150, 137] width 197 height 31
type input "05"
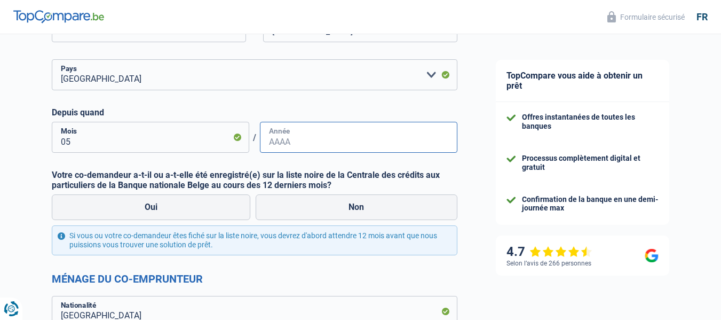
click at [266, 136] on input "Année" at bounding box center [358, 137] width 197 height 31
type input "2016"
click at [358, 207] on label "Non" at bounding box center [357, 207] width 202 height 26
click at [358, 207] on input "Non" at bounding box center [357, 207] width 202 height 26
radio input "true"
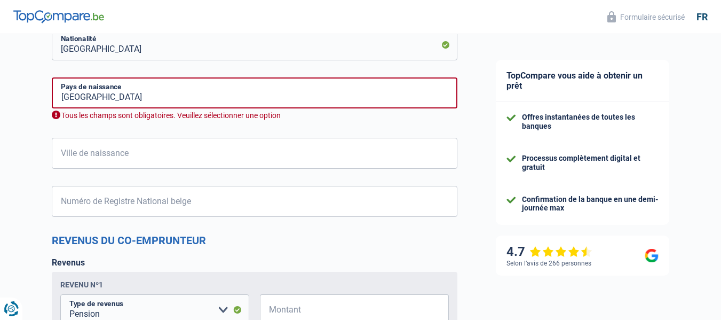
scroll to position [695, 0]
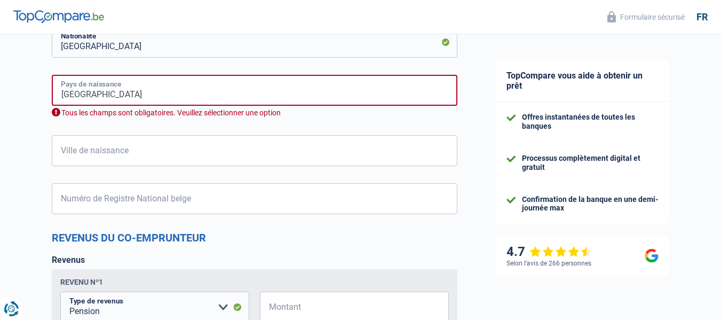
click at [147, 83] on input "Belgique" at bounding box center [254, 90] width 405 height 31
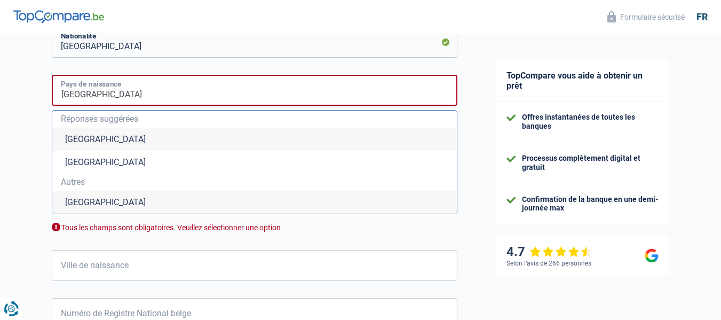
click at [130, 89] on input "Belgique" at bounding box center [254, 90] width 405 height 31
click at [97, 136] on li "Belgique" at bounding box center [254, 139] width 404 height 23
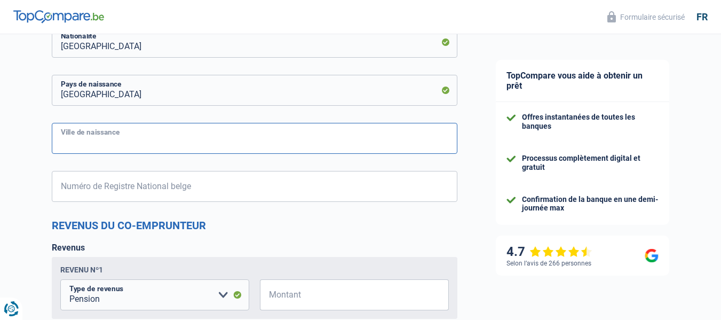
click at [97, 136] on input "Ville de naissance" at bounding box center [254, 138] width 405 height 31
click at [60, 141] on input "Ville de naissance" at bounding box center [254, 138] width 405 height 31
click at [101, 142] on input "etterbeeks" at bounding box center [254, 138] width 405 height 31
type input "Etterbeek"
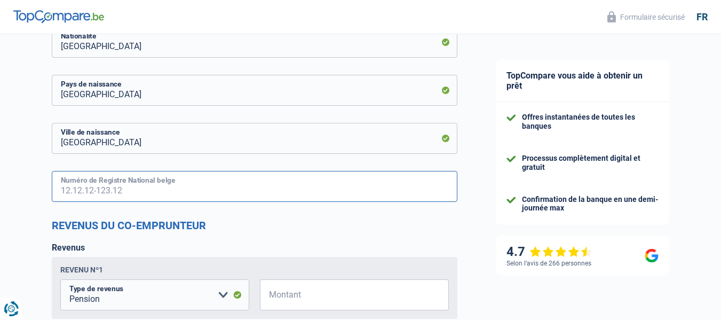
click at [58, 184] on input "Numéro de Registre National belge" at bounding box center [254, 186] width 405 height 31
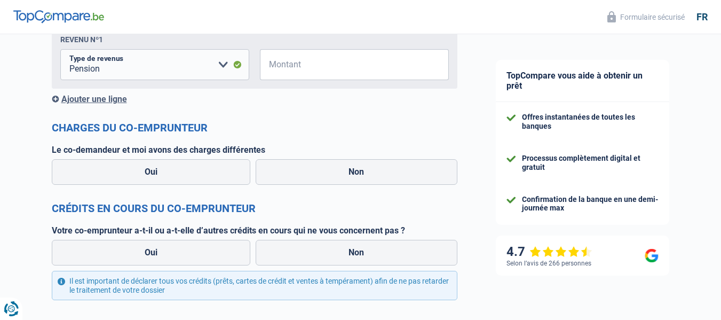
scroll to position [931, 0]
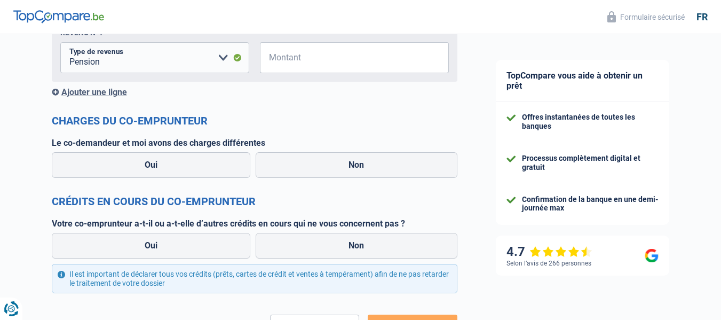
type input "56.04.24-435.49"
click at [279, 59] on input "Montant" at bounding box center [361, 57] width 176 height 31
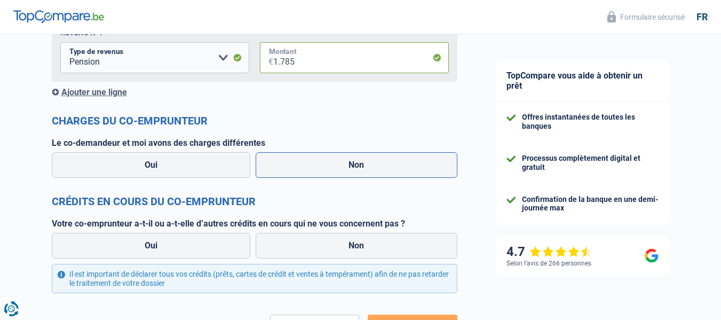
type input "1.785"
click at [300, 172] on label "Non" at bounding box center [357, 165] width 202 height 26
click at [300, 172] on input "Non" at bounding box center [357, 165] width 202 height 26
radio input "true"
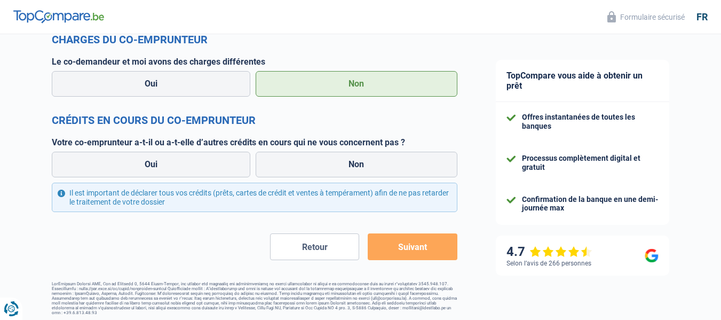
scroll to position [1016, 0]
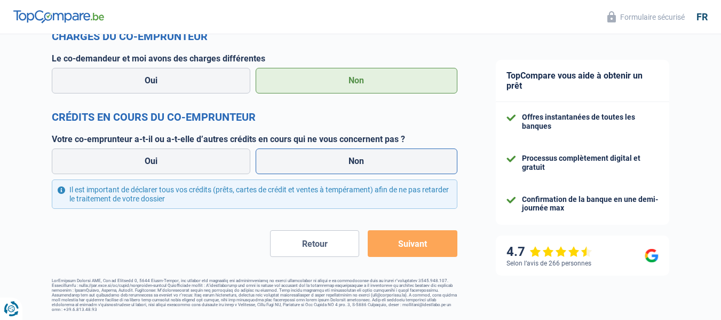
click at [380, 166] on label "Non" at bounding box center [357, 161] width 202 height 26
click at [380, 166] on input "Non" at bounding box center [357, 161] width 202 height 26
radio input "true"
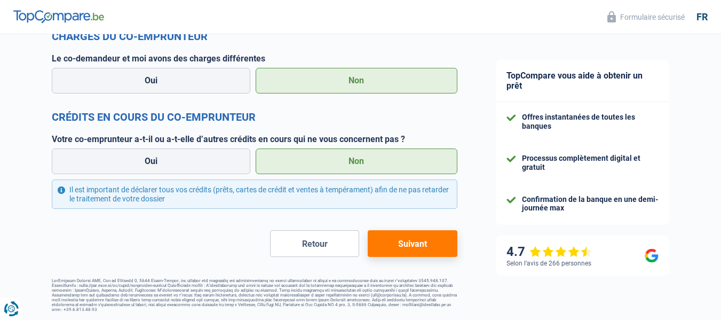
click at [386, 248] on button "Suivant" at bounding box center [412, 243] width 89 height 27
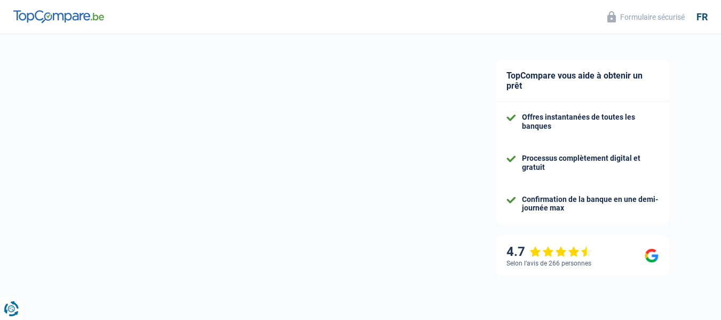
select select "36"
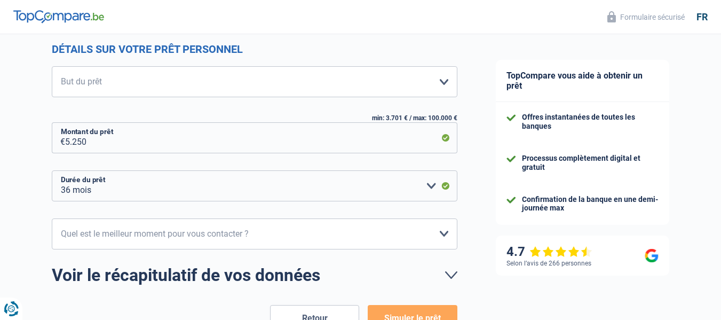
scroll to position [143, 0]
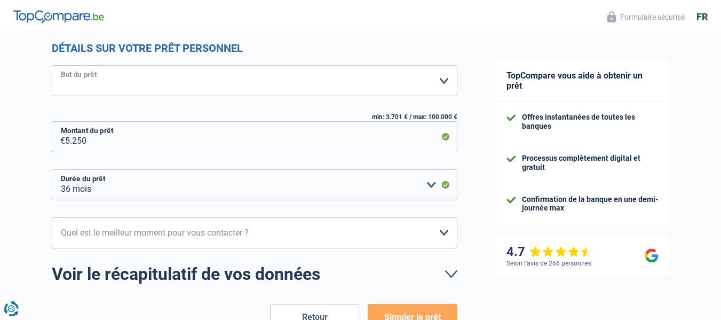
click at [442, 80] on select "Confort maison: meubles, textile, peinture, électroménager, outillage non-profe…" at bounding box center [254, 80] width 405 height 31
select select "household"
click at [52, 66] on select "Confort maison: meubles, textile, peinture, électroménager, outillage non-profe…" at bounding box center [254, 80] width 405 height 31
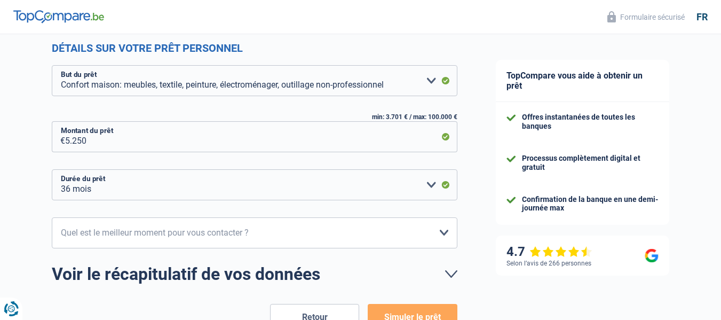
drag, startPoint x: 684, startPoint y: 90, endPoint x: 724, endPoint y: 154, distance: 75.9
click at [720, 154] on html "Vous avez le contrôle de vos données Nous utilisons des cookies, tout comme nos…" at bounding box center [360, 22] width 721 height 330
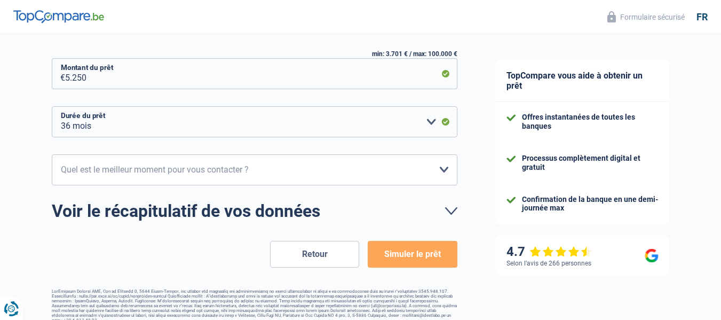
scroll to position [217, 0]
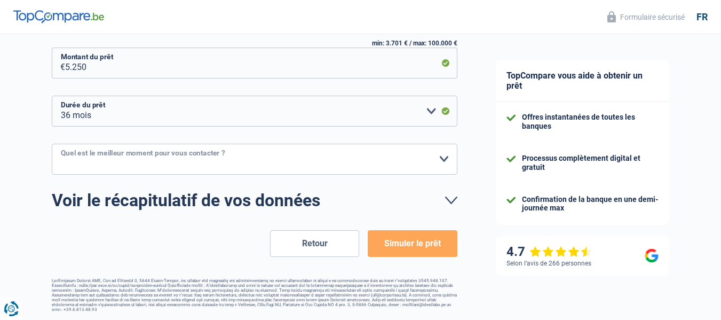
click at [444, 157] on select "10h-12h 12h-14h 14h-16h 16h-18h Veuillez sélectionner une option" at bounding box center [254, 159] width 405 height 31
select select "10-12"
click at [52, 144] on select "10h-12h 12h-14h 14h-16h 16h-18h Veuillez sélectionner une option" at bounding box center [254, 159] width 405 height 31
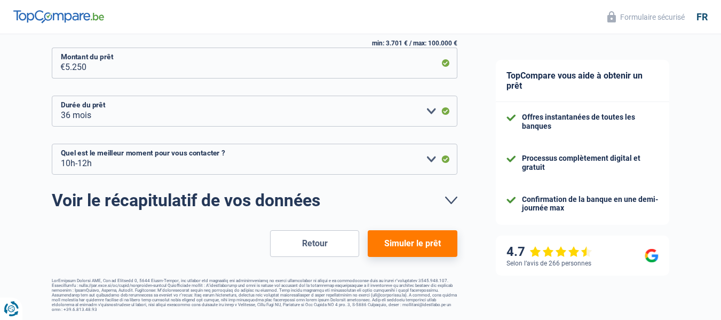
click at [394, 246] on button "Simuler le prêt" at bounding box center [412, 243] width 89 height 27
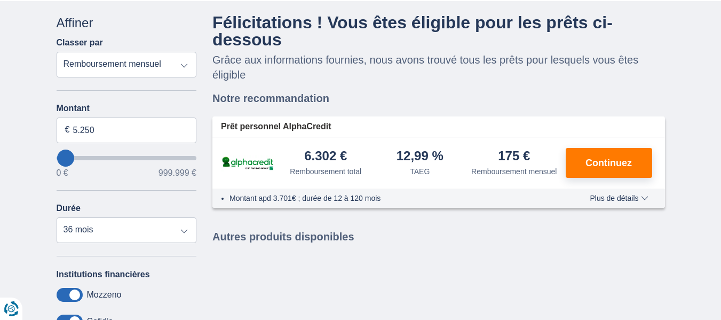
scroll to position [91, 0]
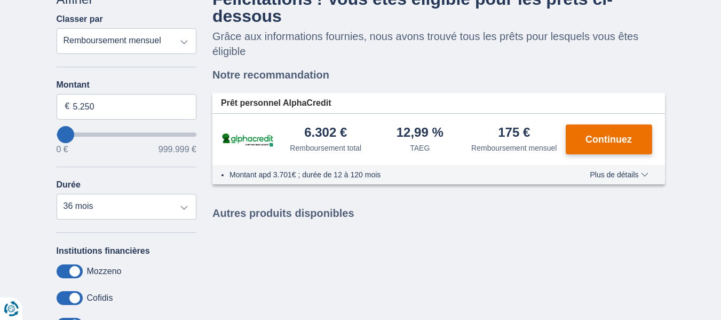
click at [602, 137] on span "Continuez" at bounding box center [608, 139] width 46 height 10
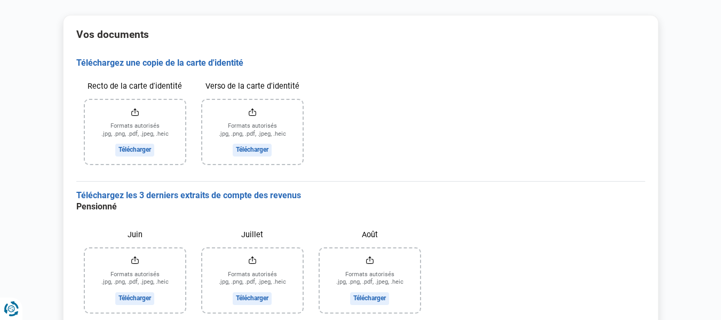
scroll to position [111, 0]
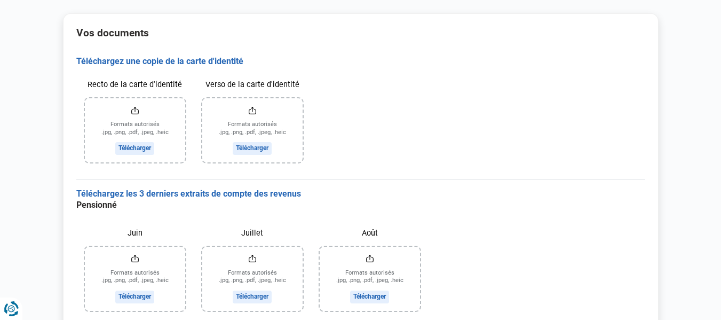
click at [126, 146] on input "Recto de la carte d'identité" at bounding box center [135, 130] width 100 height 64
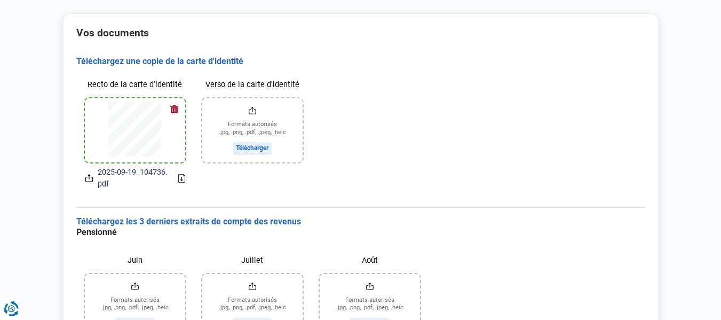
click at [248, 148] on input "Verso de la carte d'identité" at bounding box center [252, 130] width 100 height 64
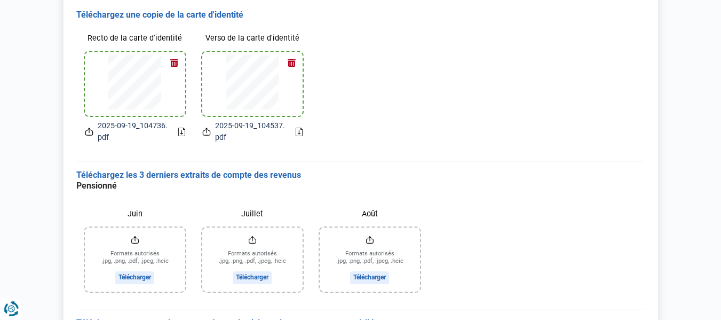
scroll to position [156, 0]
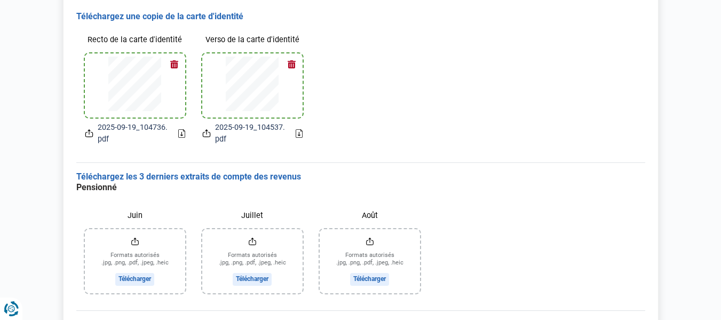
click at [172, 63] on button "button" at bounding box center [174, 64] width 16 height 16
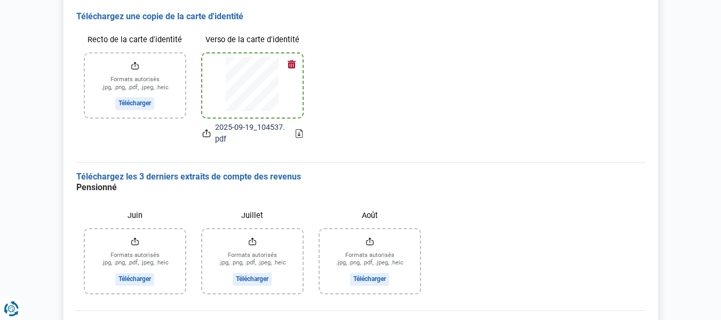
click at [290, 66] on button "button" at bounding box center [292, 64] width 16 height 16
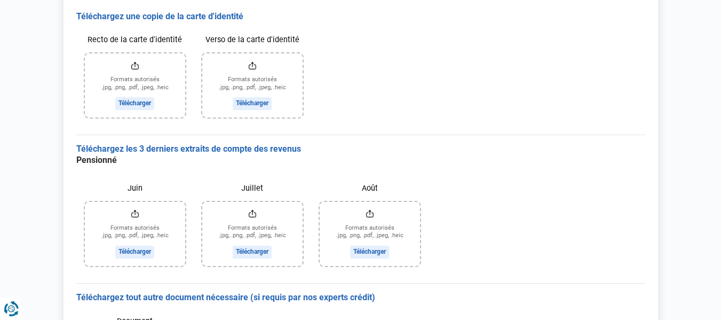
click at [132, 103] on input "Recto de la carte d'identité" at bounding box center [135, 85] width 100 height 64
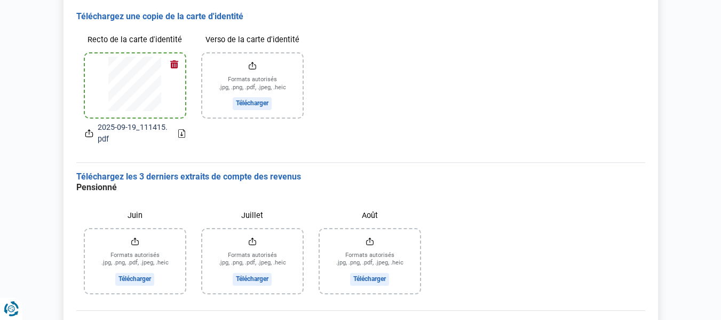
click at [237, 105] on input "Verso de la carte d'identité" at bounding box center [252, 85] width 100 height 64
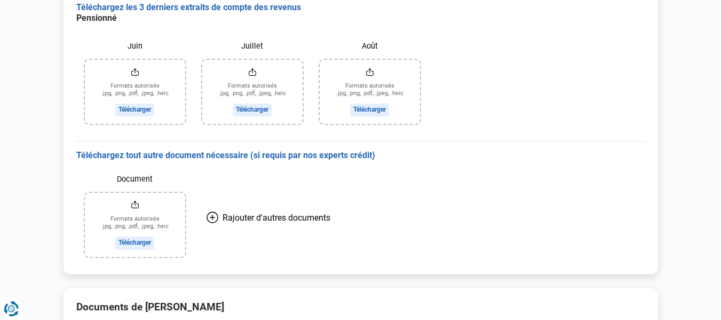
scroll to position [327, 0]
